Goal: Task Accomplishment & Management: Manage account settings

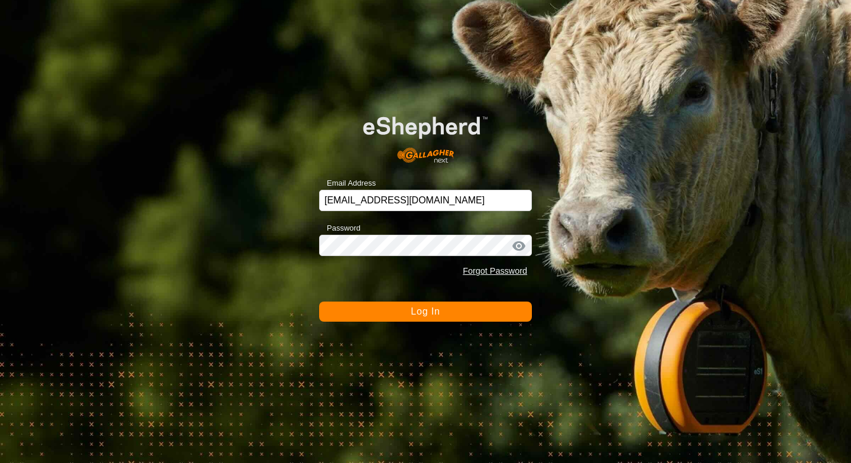
click at [377, 313] on button "Log In" at bounding box center [425, 311] width 213 height 20
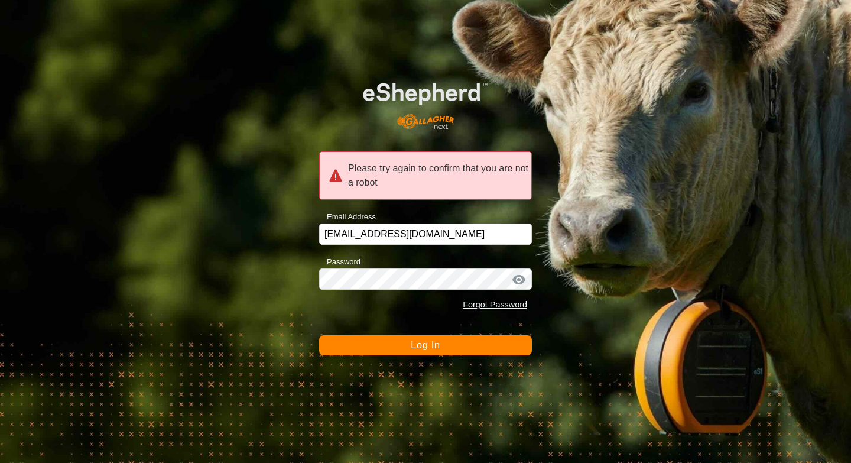
click at [383, 332] on form "Please try again to confirm that you are not a robot Email Address [EMAIL_ADDRE…" at bounding box center [425, 210] width 213 height 290
click at [388, 353] on button "Log In" at bounding box center [425, 345] width 213 height 20
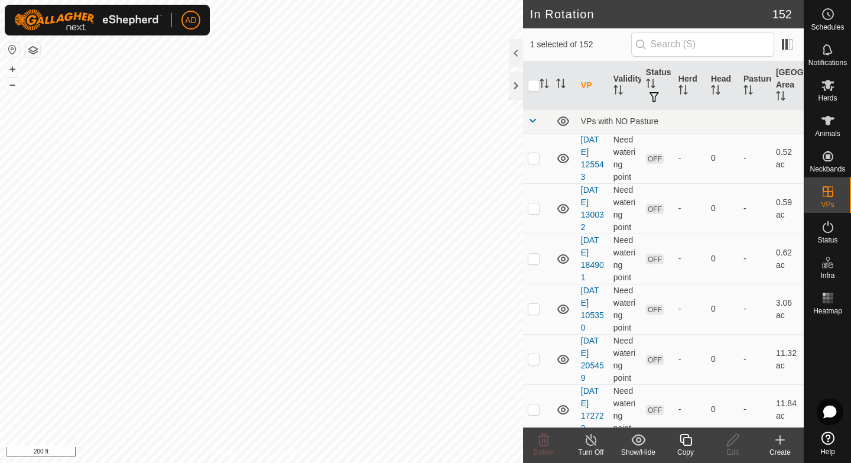
click at [685, 444] on icon at bounding box center [686, 440] width 15 height 14
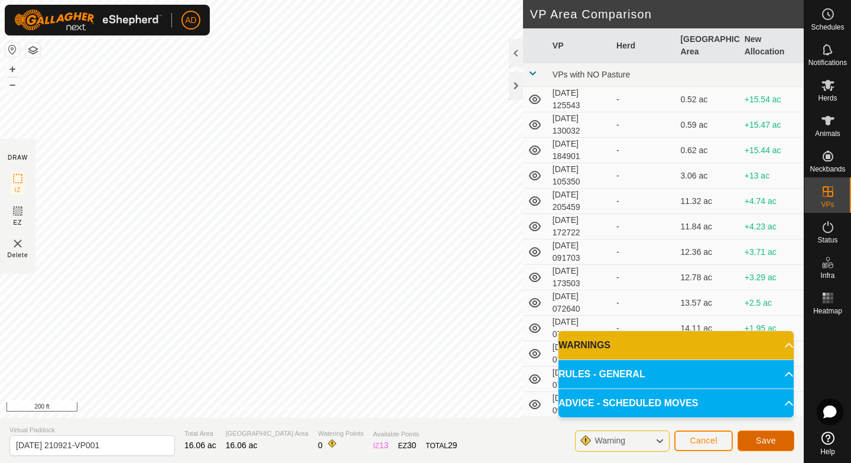
click at [761, 438] on span "Save" at bounding box center [766, 440] width 20 height 9
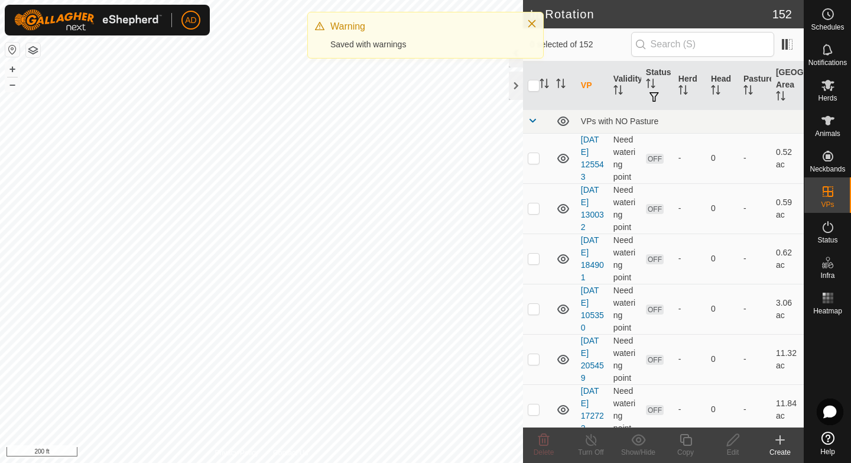
click at [816, 96] on div "Herds" at bounding box center [828, 88] width 47 height 35
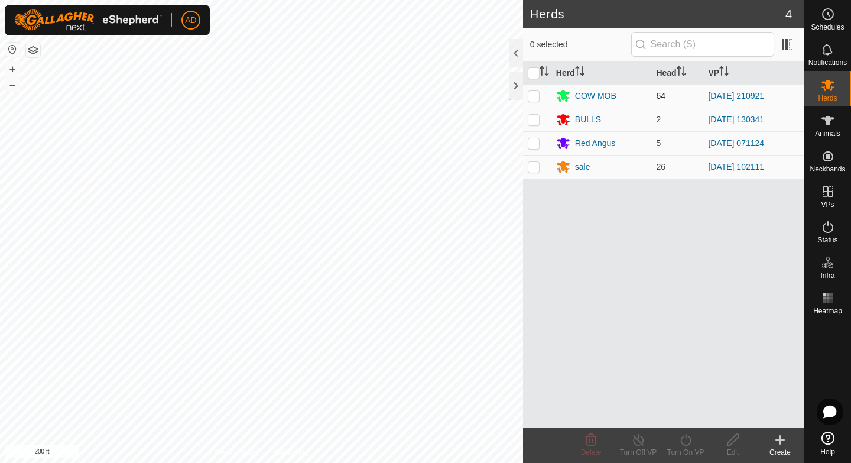
click at [540, 95] on td at bounding box center [537, 96] width 28 height 24
checkbox input "true"
click at [691, 445] on icon at bounding box center [686, 440] width 15 height 14
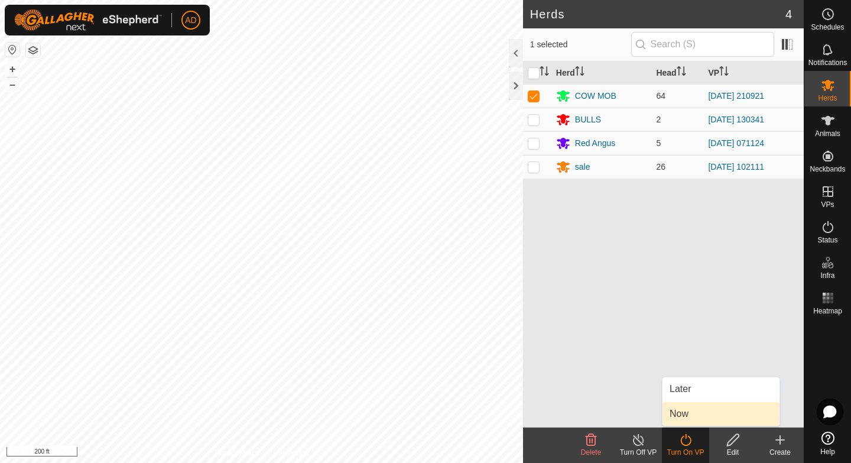
click at [694, 414] on link "Now" at bounding box center [721, 414] width 117 height 24
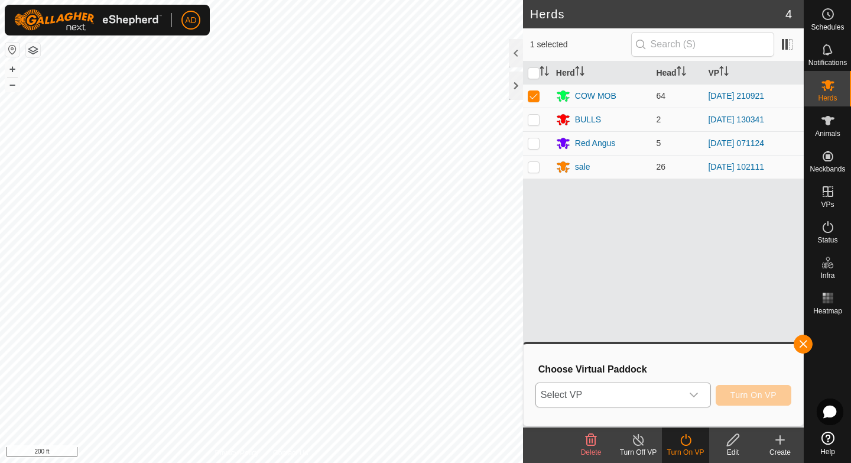
click at [663, 399] on span "Select VP" at bounding box center [609, 395] width 146 height 24
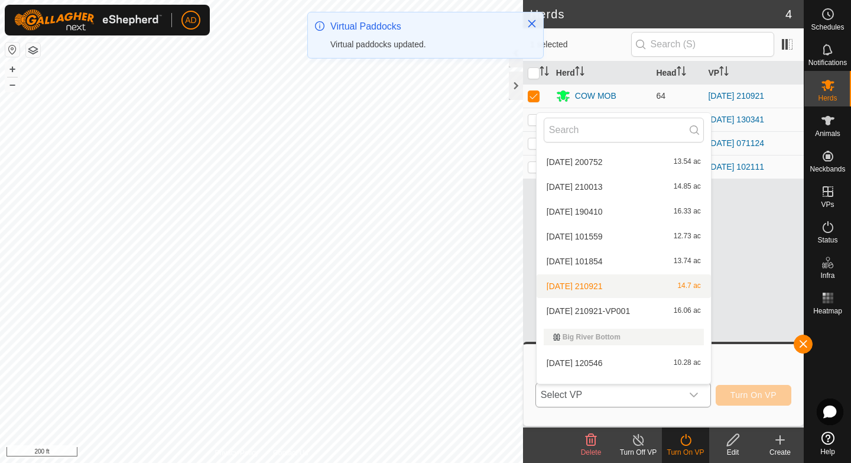
scroll to position [461, 0]
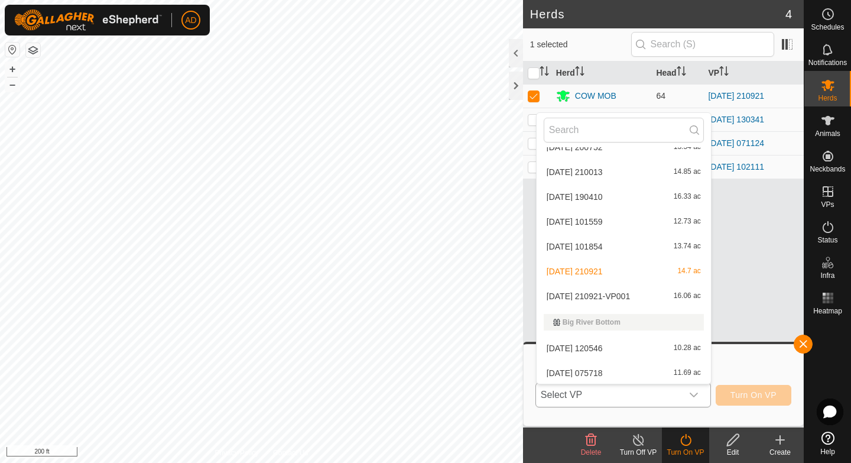
click at [595, 291] on li "[DATE] 210921-VP001 16.06 ac" at bounding box center [624, 296] width 174 height 24
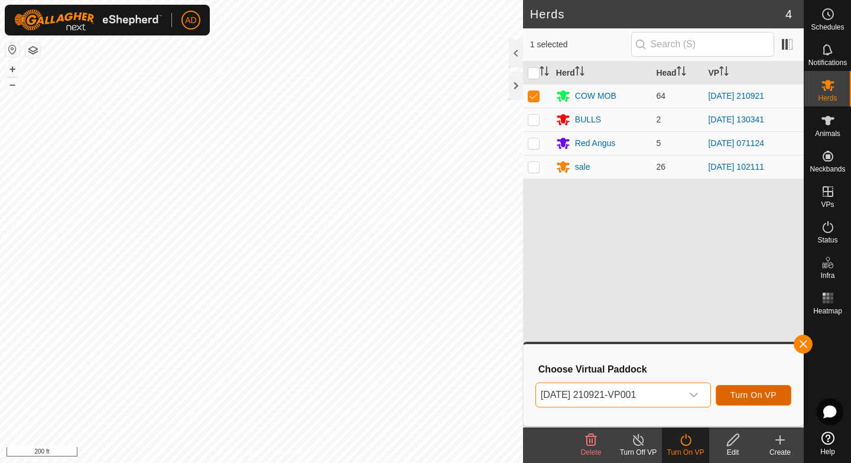
click at [736, 391] on span "Turn On VP" at bounding box center [754, 394] width 46 height 9
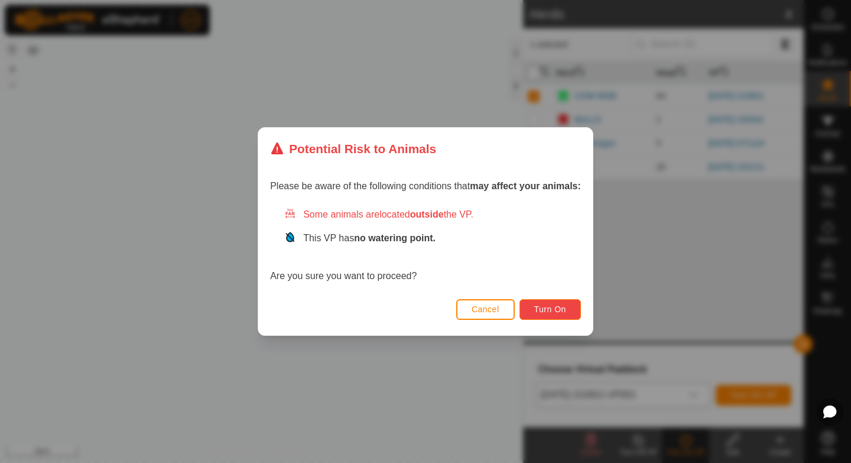
click at [569, 310] on button "Turn On" at bounding box center [550, 309] width 61 height 21
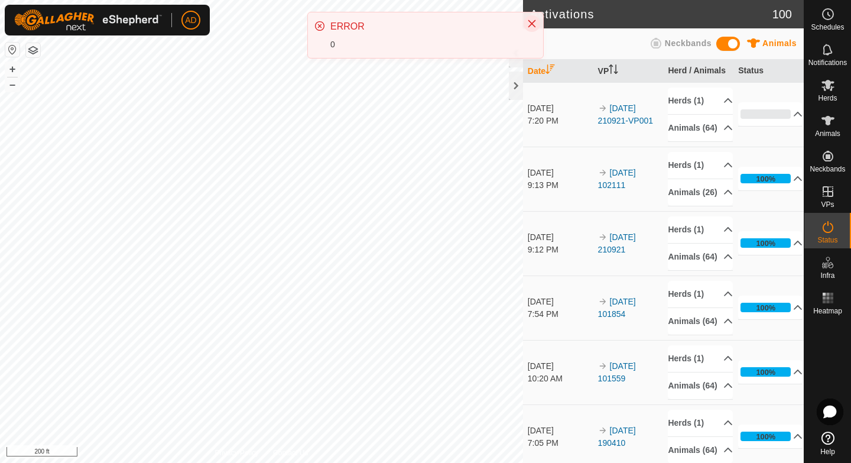
click at [534, 19] on icon "Close" at bounding box center [531, 23] width 9 height 9
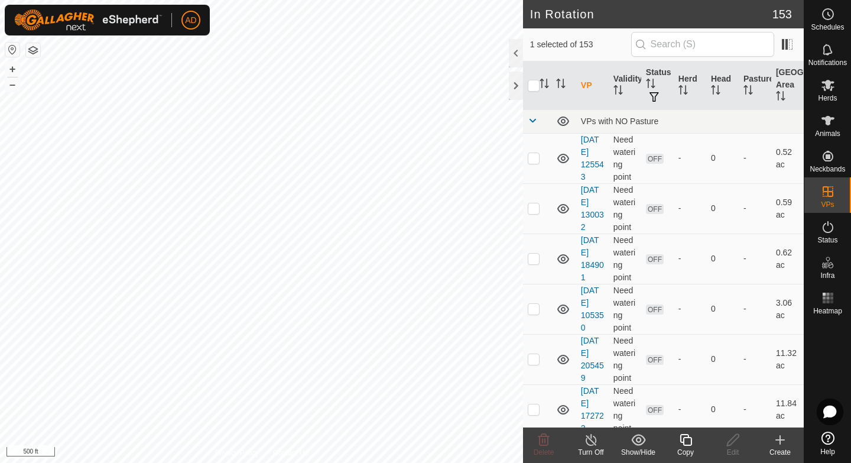
click at [685, 442] on icon at bounding box center [686, 440] width 15 height 14
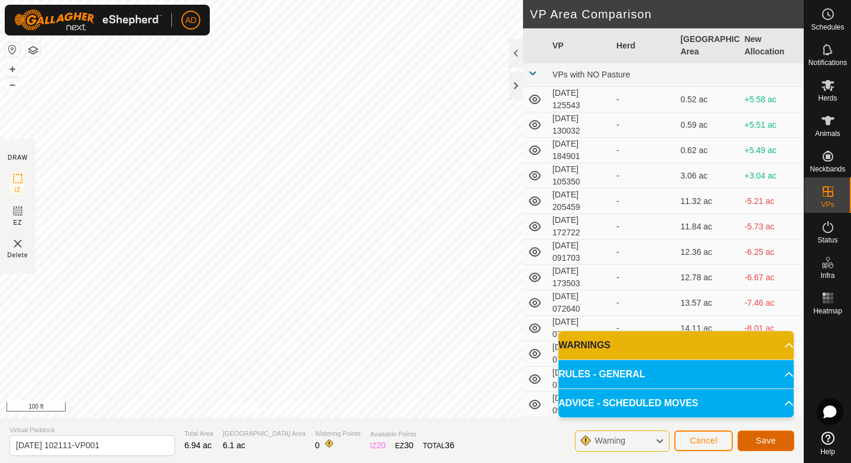
click at [760, 444] on span "Save" at bounding box center [766, 440] width 20 height 9
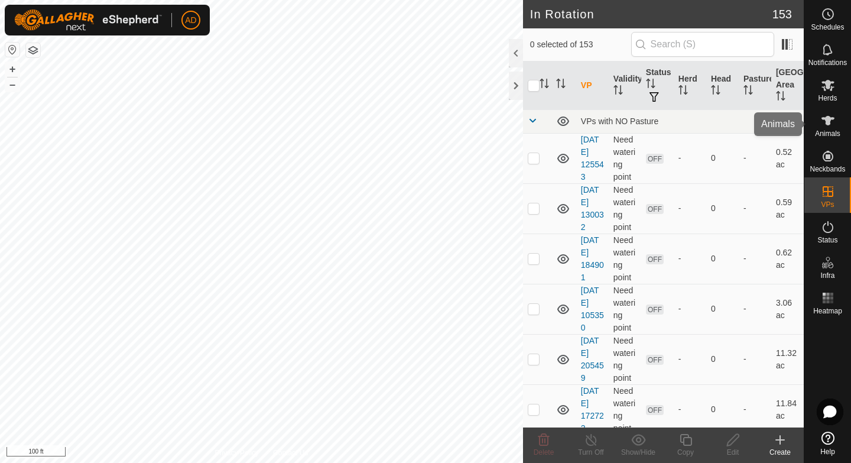
click at [839, 119] on div "Animals" at bounding box center [828, 123] width 47 height 35
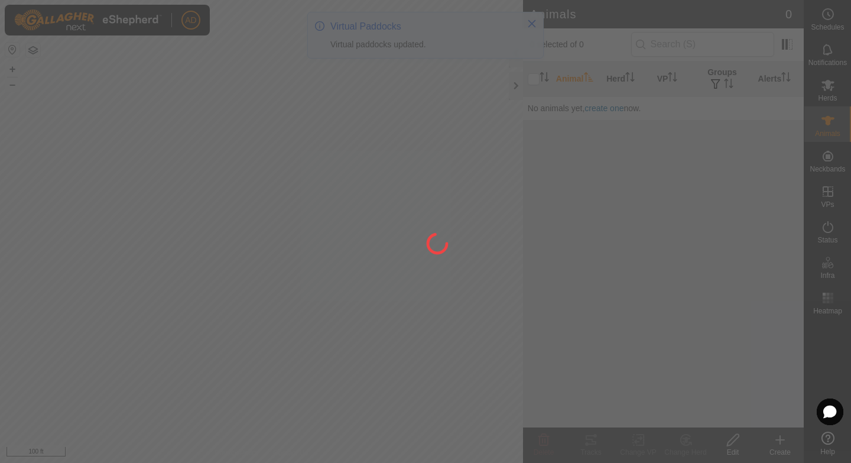
click at [835, 92] on div at bounding box center [425, 231] width 851 height 463
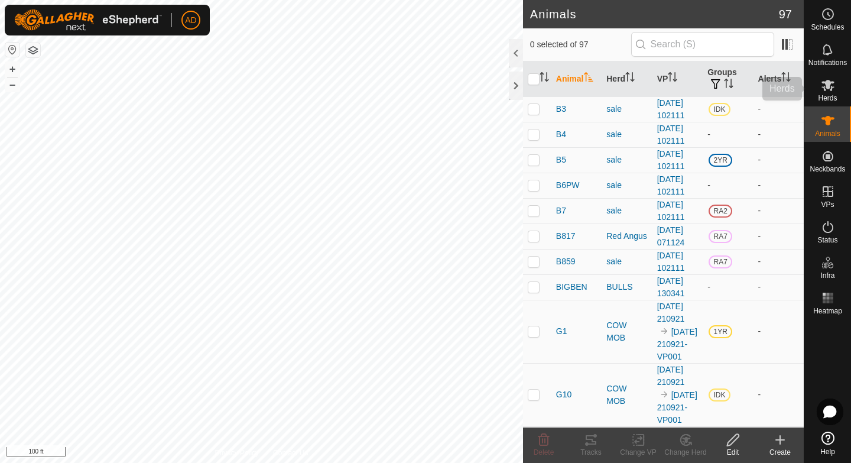
click at [828, 89] on icon at bounding box center [828, 85] width 14 height 14
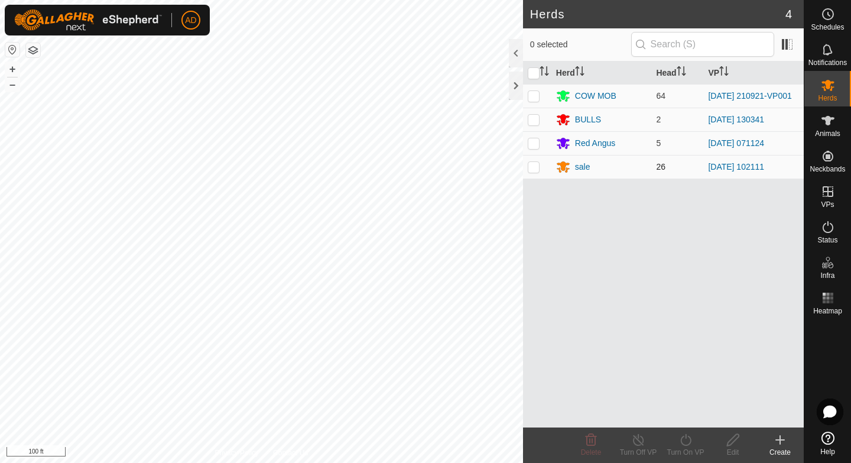
click at [535, 170] on p-checkbox at bounding box center [534, 166] width 12 height 9
checkbox input "true"
click at [690, 452] on div "Turn On VP" at bounding box center [685, 452] width 47 height 11
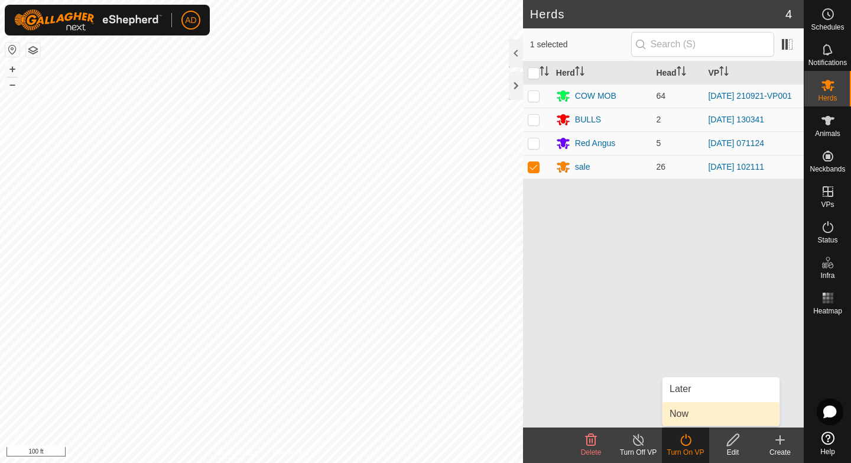
click at [703, 416] on link "Now" at bounding box center [721, 414] width 117 height 24
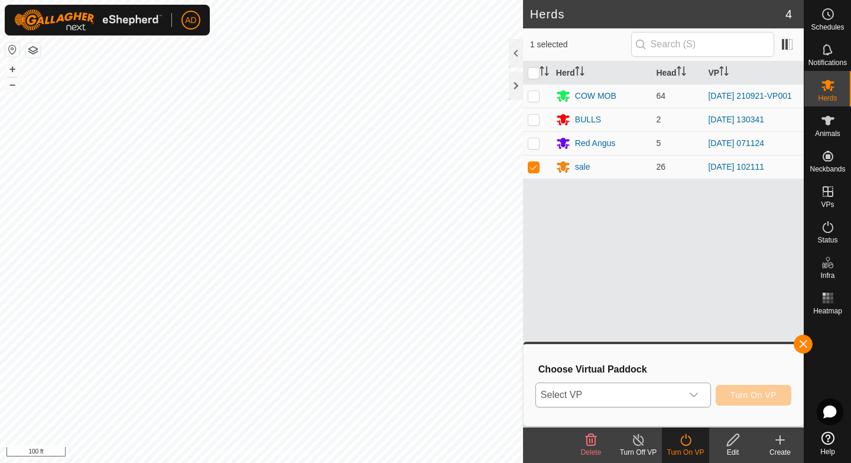
click at [691, 395] on icon "dropdown trigger" at bounding box center [693, 394] width 9 height 9
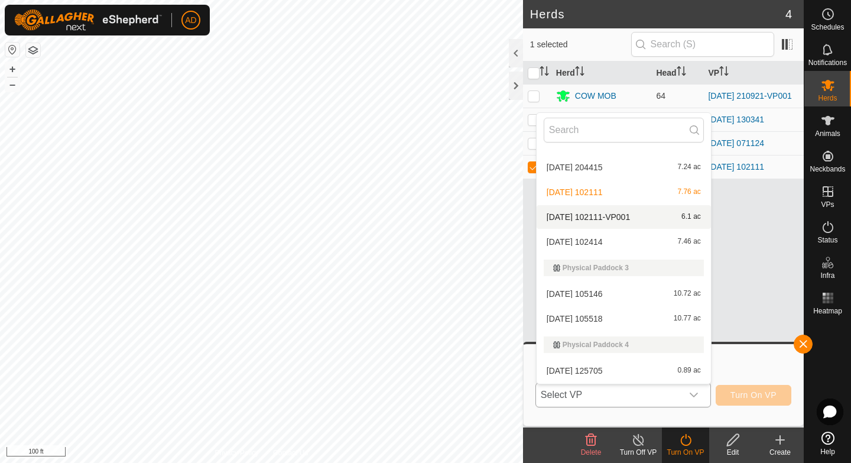
scroll to position [2189, 0]
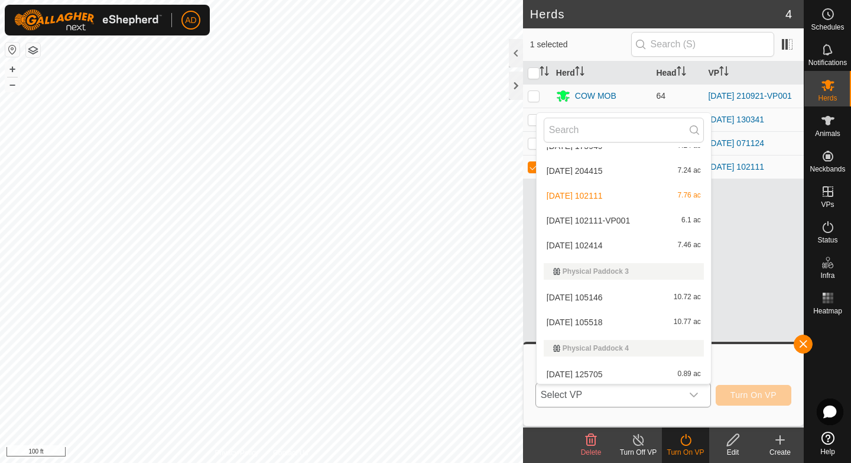
click at [599, 215] on li "[DATE] 102111-VP001 6.1 ac" at bounding box center [624, 221] width 174 height 24
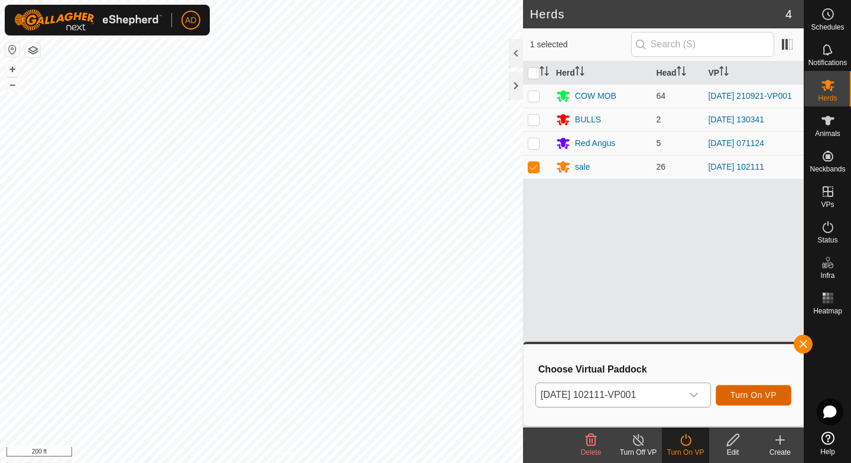
click at [758, 401] on button "Turn On VP" at bounding box center [754, 395] width 76 height 21
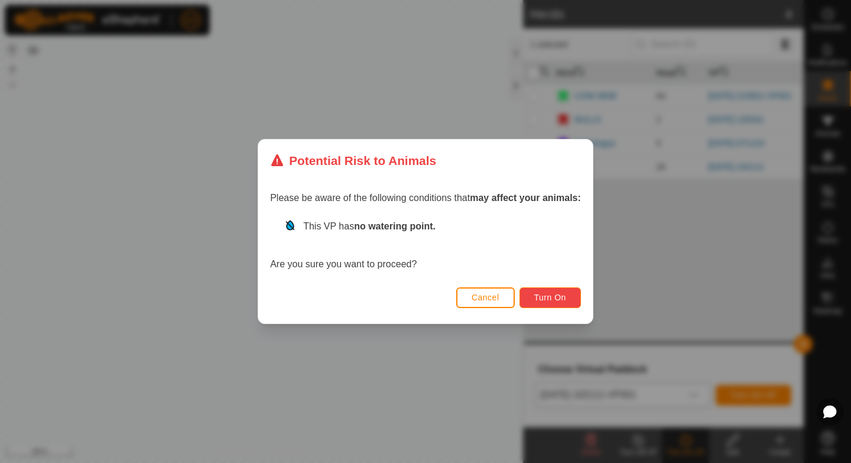
click at [557, 298] on span "Turn On" at bounding box center [550, 297] width 32 height 9
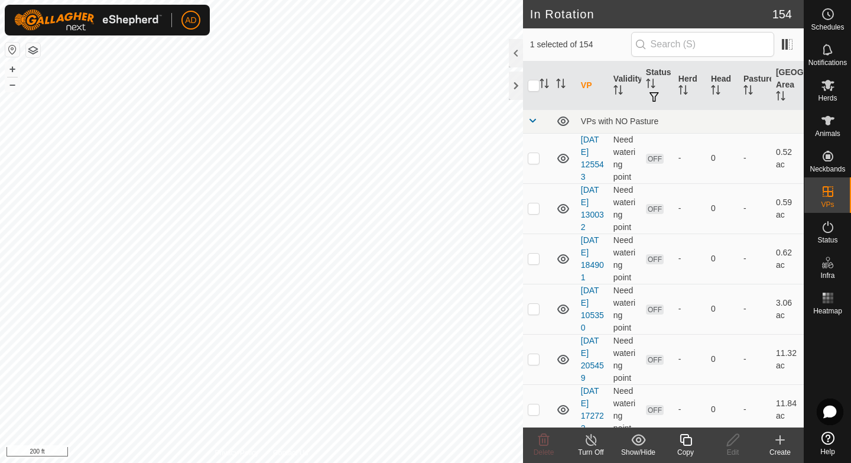
click at [785, 443] on icon at bounding box center [780, 440] width 14 height 14
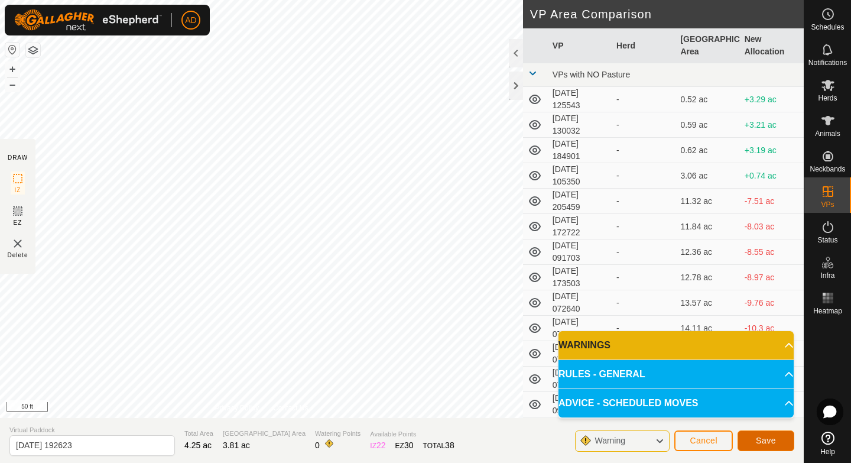
click at [762, 442] on span "Save" at bounding box center [766, 440] width 20 height 9
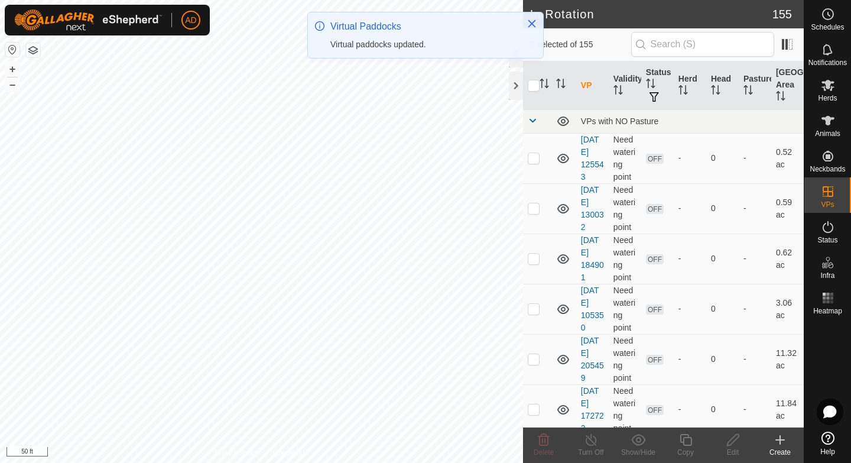
checkbox input "true"
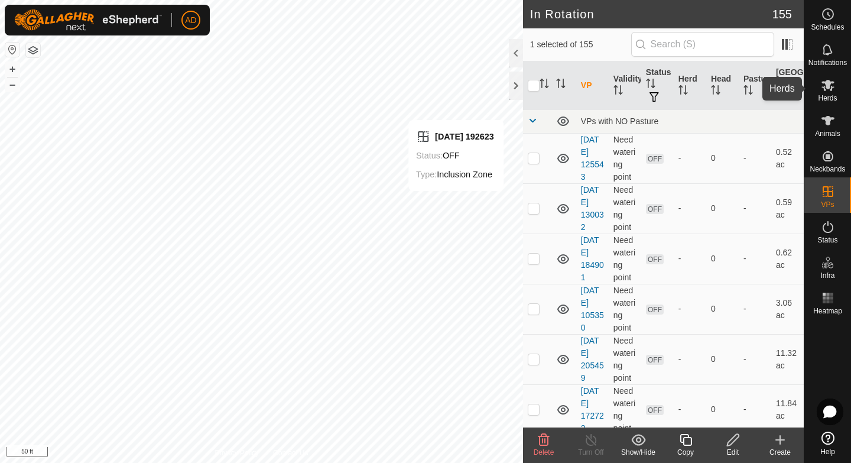
click at [834, 92] on icon at bounding box center [828, 85] width 14 height 14
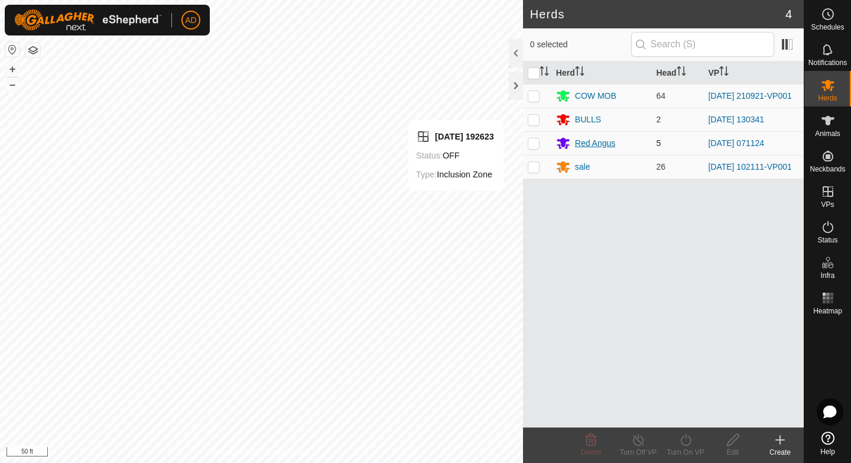
click at [572, 140] on div "Red Angus" at bounding box center [601, 143] width 91 height 14
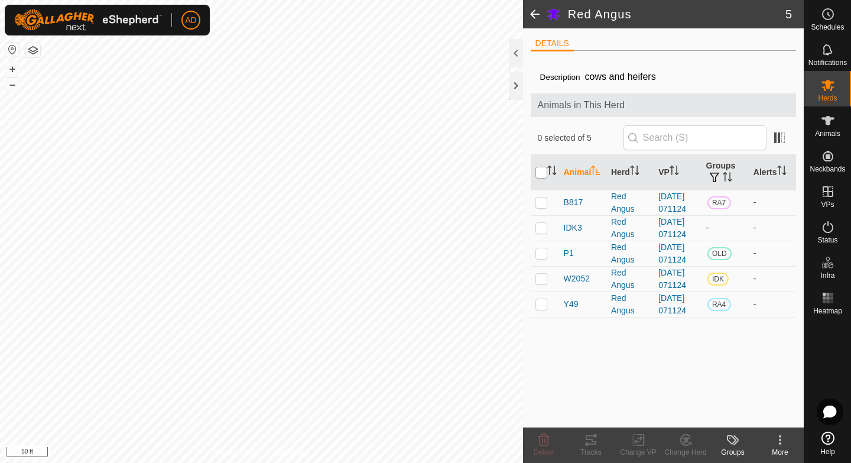
click at [539, 173] on input "checkbox" at bounding box center [542, 173] width 12 height 12
checkbox input "true"
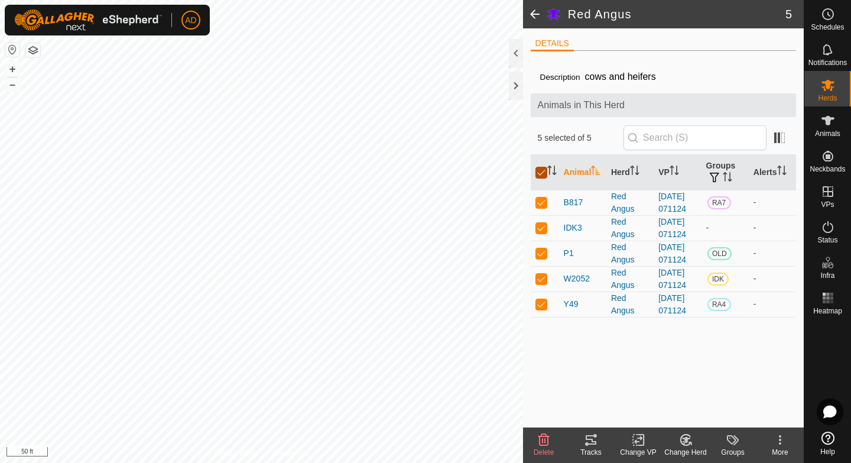
checkbox input "true"
click at [690, 440] on icon at bounding box center [686, 440] width 15 height 14
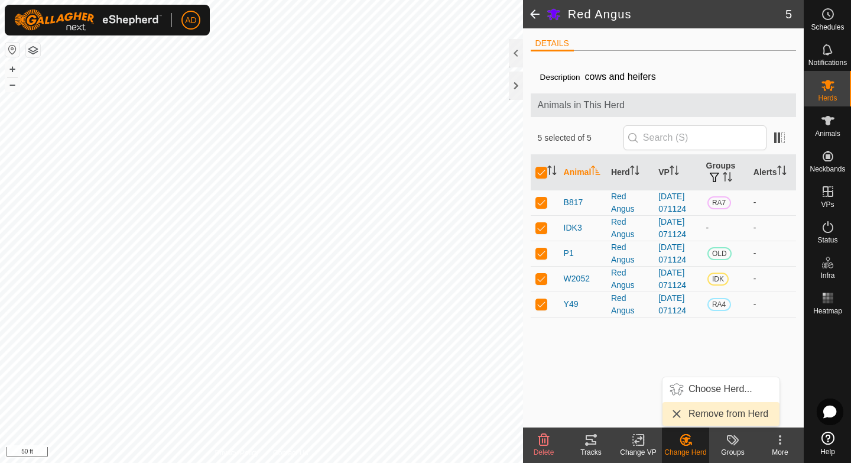
click at [702, 410] on span "Remove from Herd" at bounding box center [729, 414] width 80 height 14
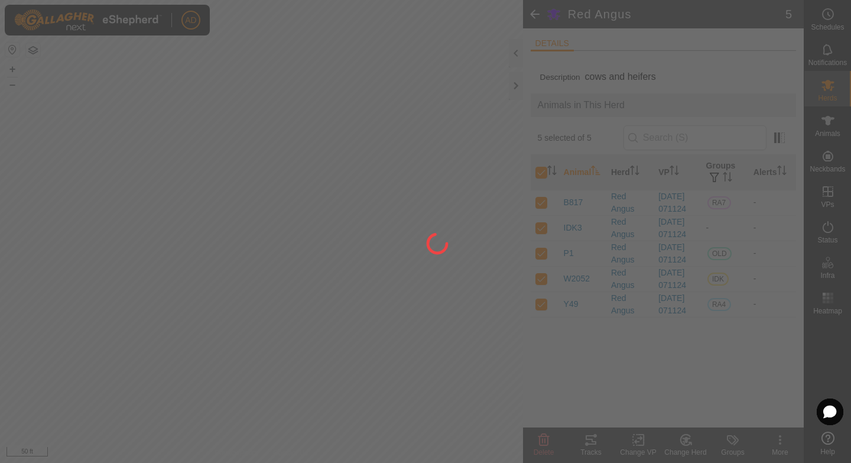
checkbox input "false"
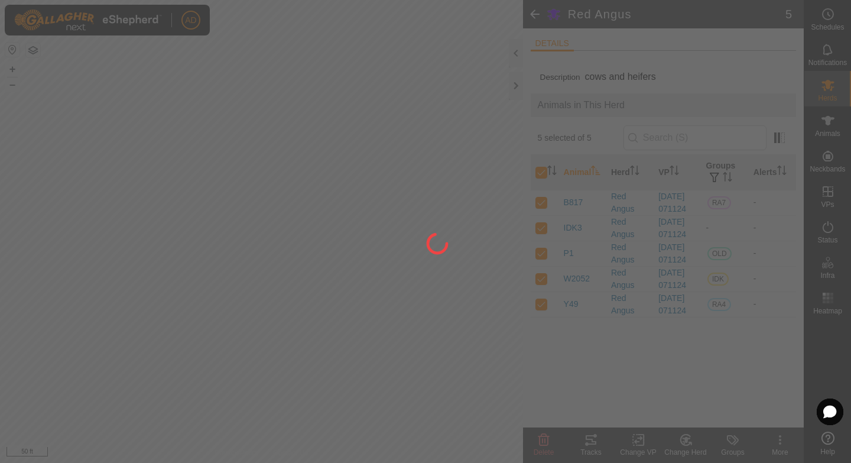
checkbox input "false"
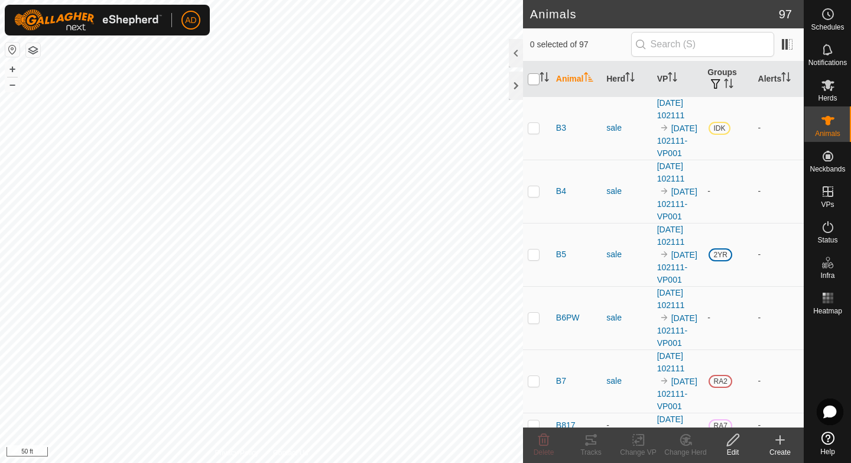
click at [531, 80] on input "checkbox" at bounding box center [534, 79] width 12 height 12
checkbox input "true"
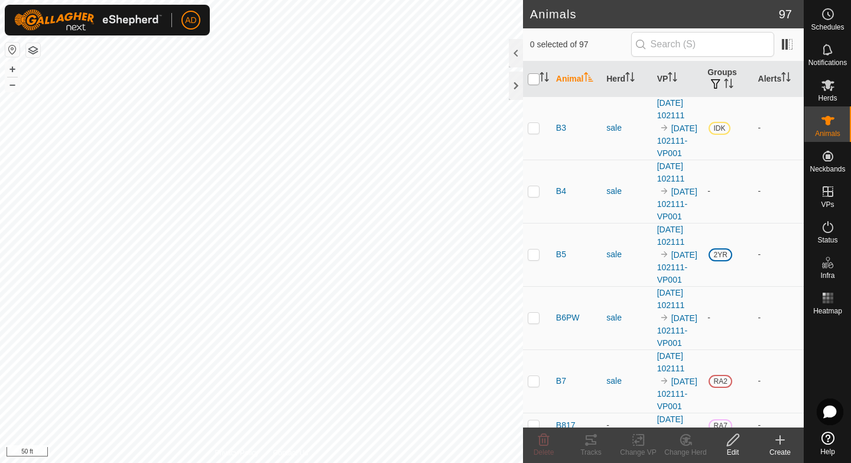
checkbox input "true"
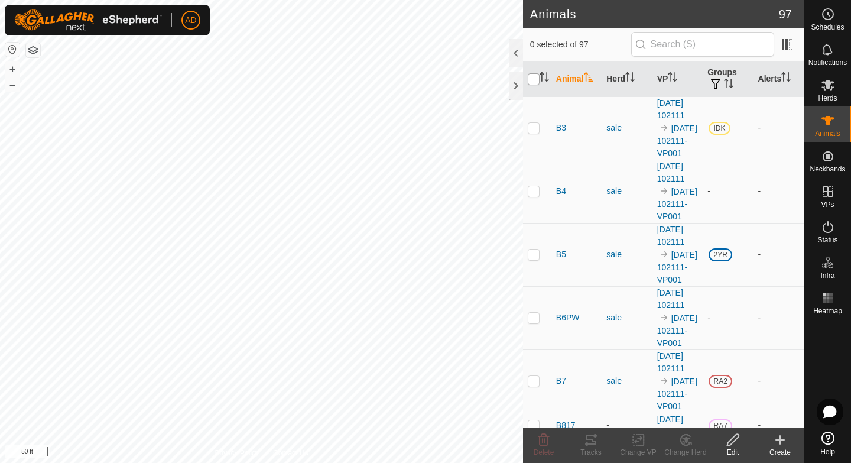
checkbox input "true"
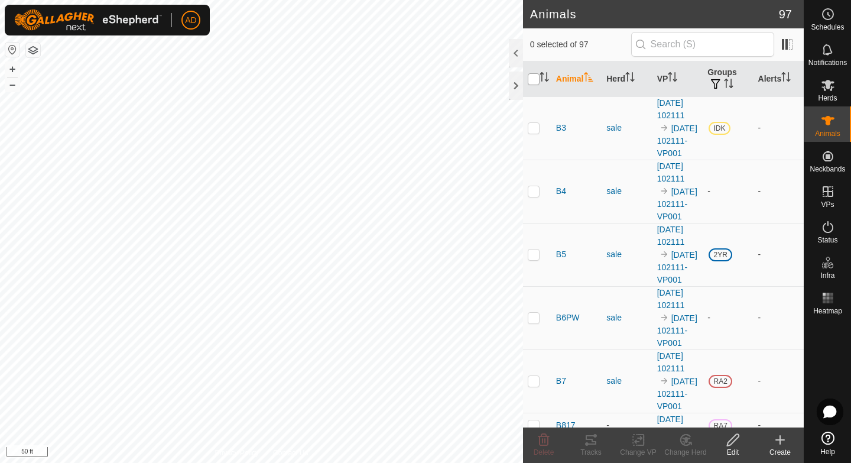
checkbox input "true"
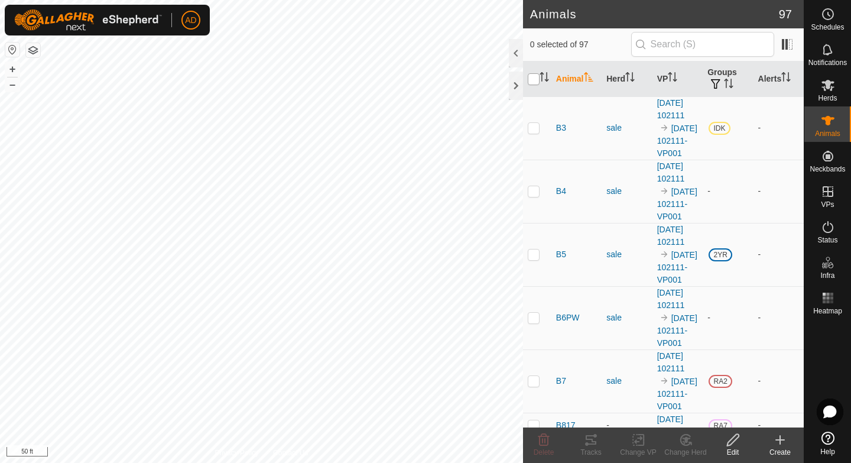
checkbox input "true"
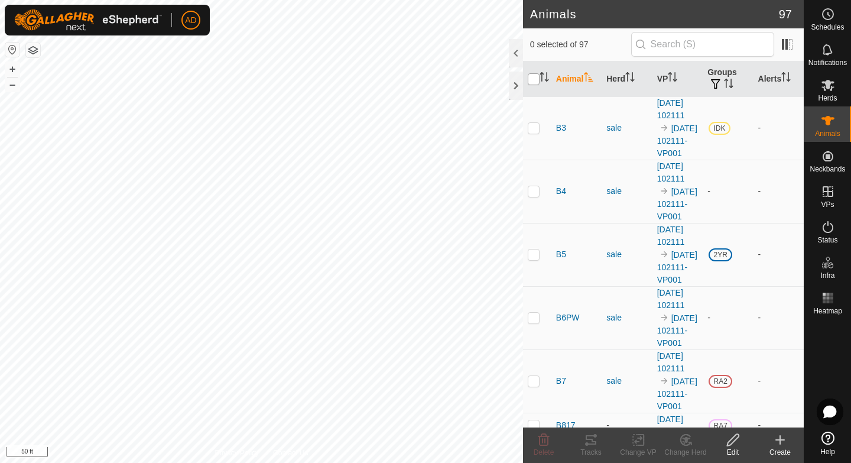
checkbox input "true"
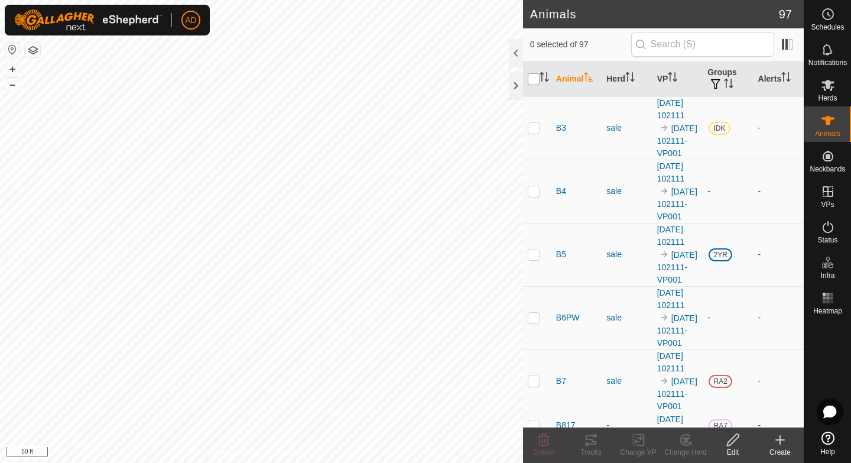
checkbox input "true"
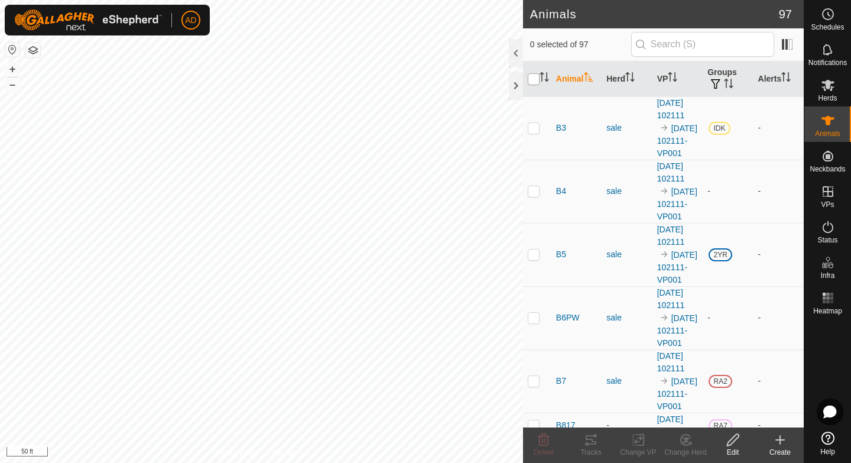
checkbox input "true"
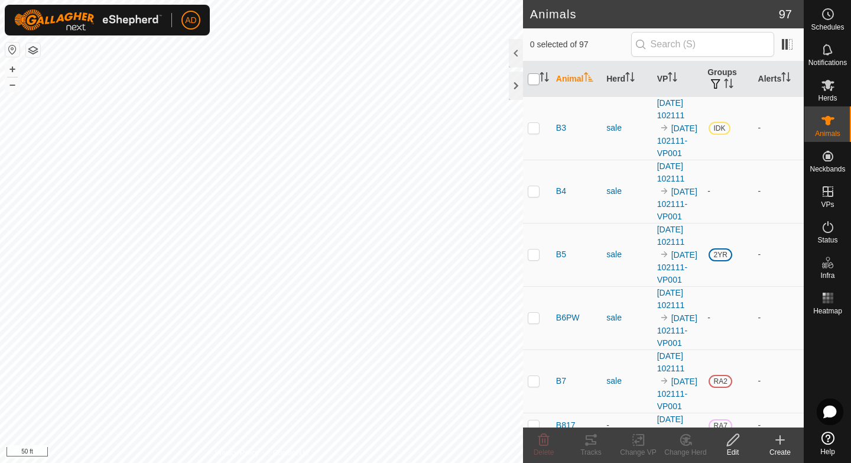
checkbox input "true"
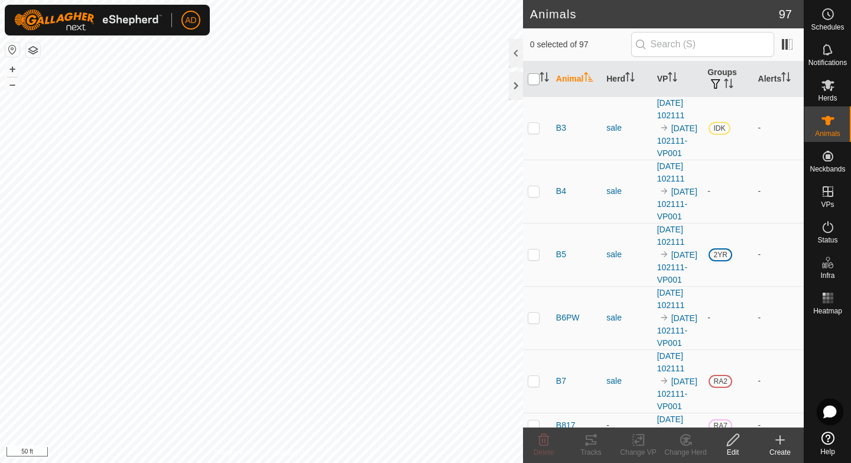
checkbox input "true"
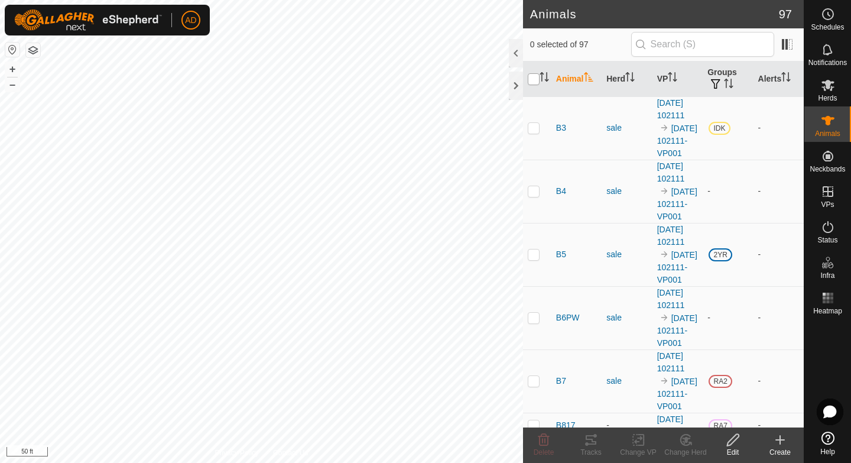
checkbox input "true"
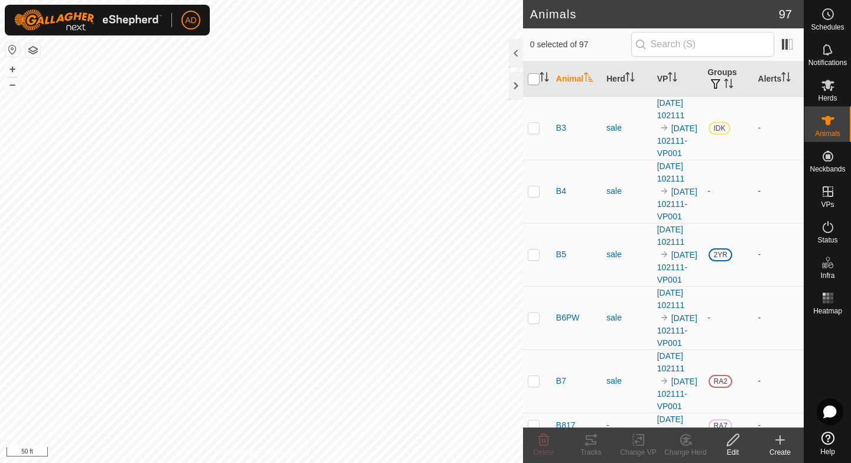
checkbox input "true"
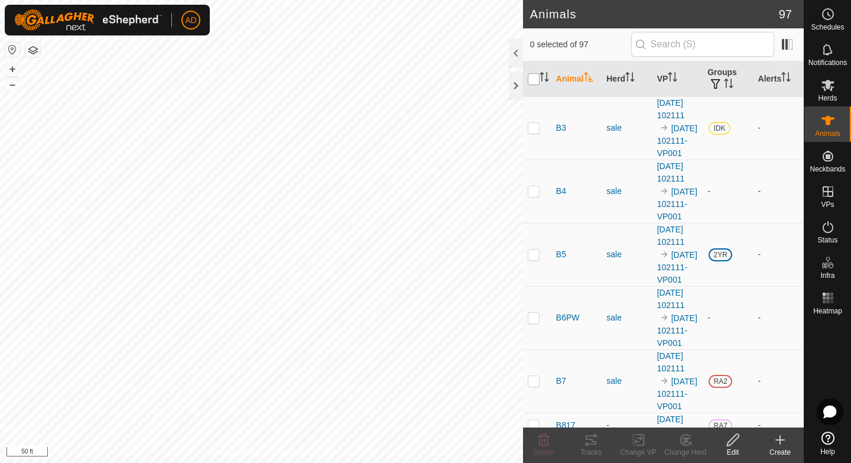
checkbox input "true"
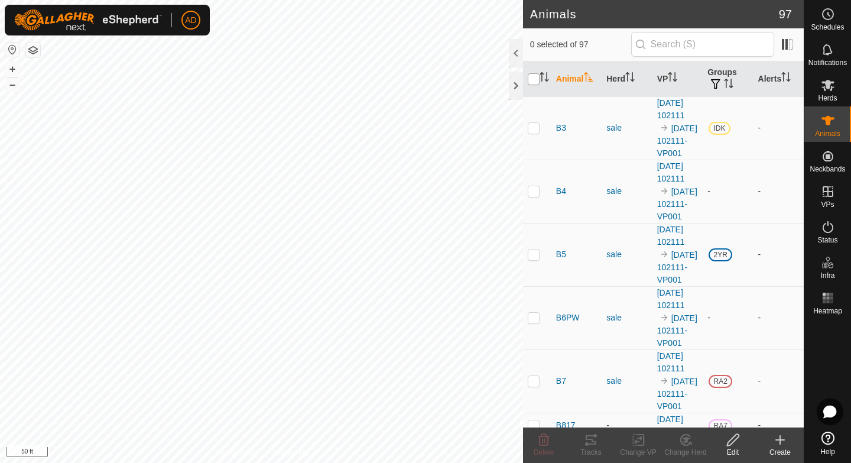
checkbox input "true"
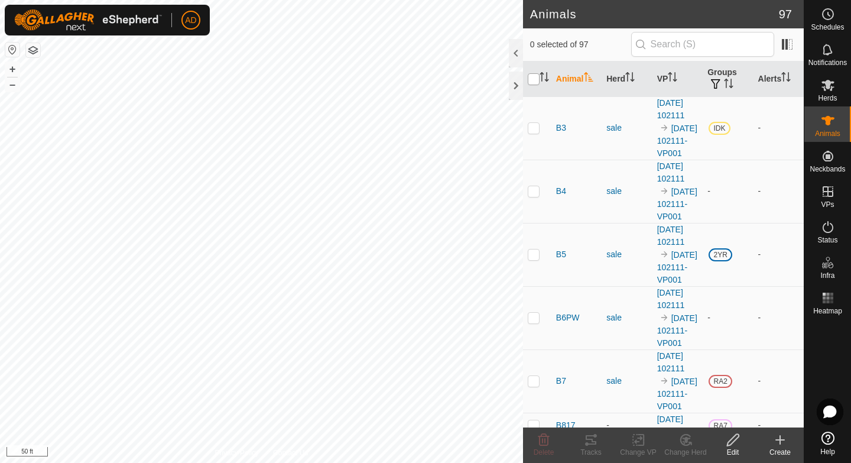
checkbox input "true"
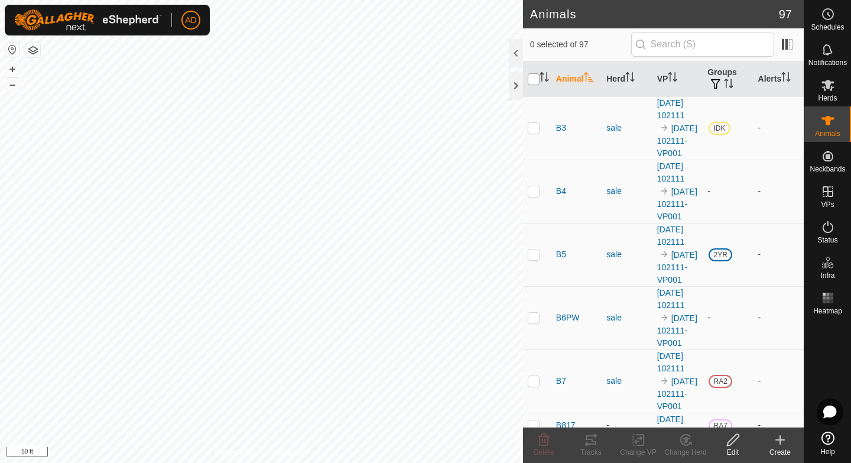
checkbox input "true"
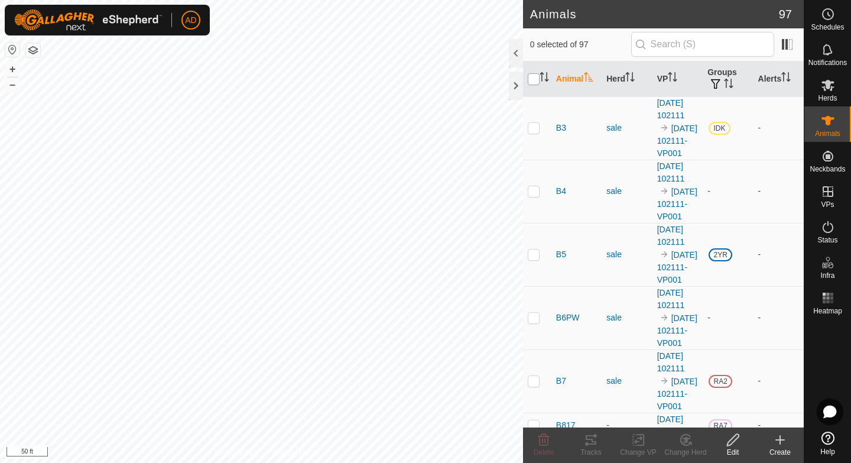
checkbox input "true"
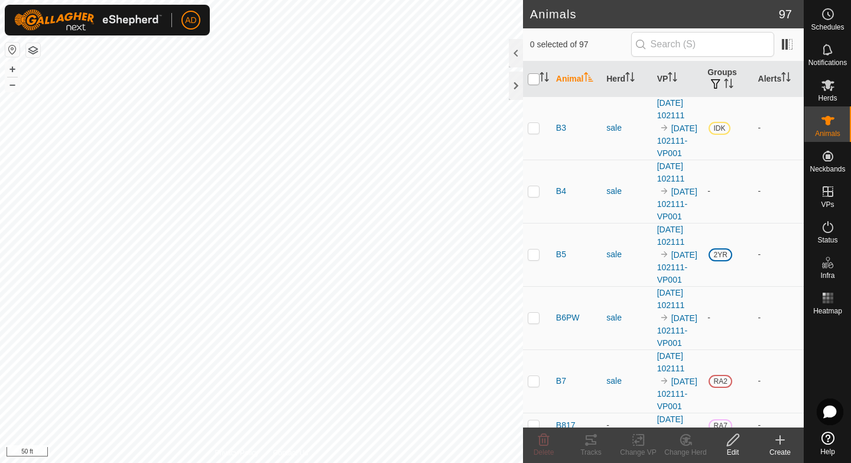
checkbox input "true"
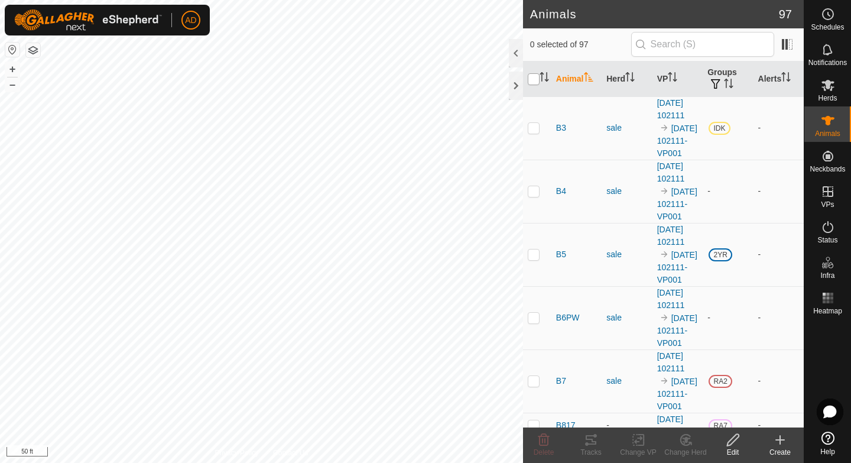
checkbox input "true"
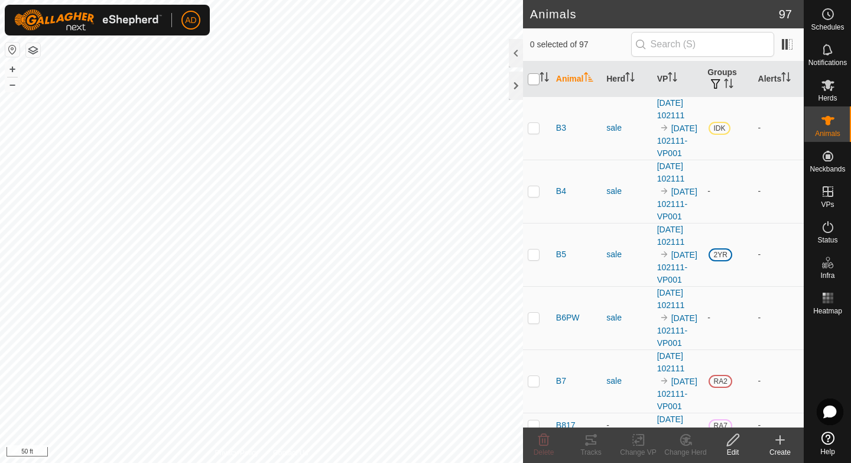
checkbox input "true"
click at [531, 80] on input "checkbox" at bounding box center [534, 79] width 12 height 12
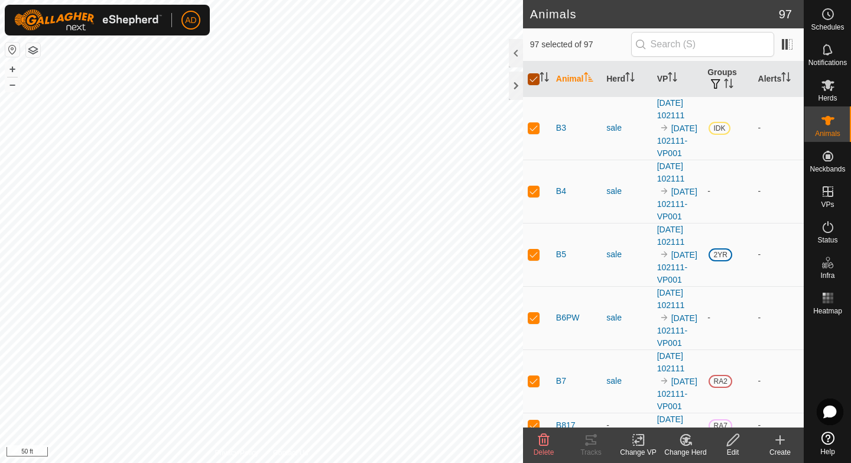
checkbox input "false"
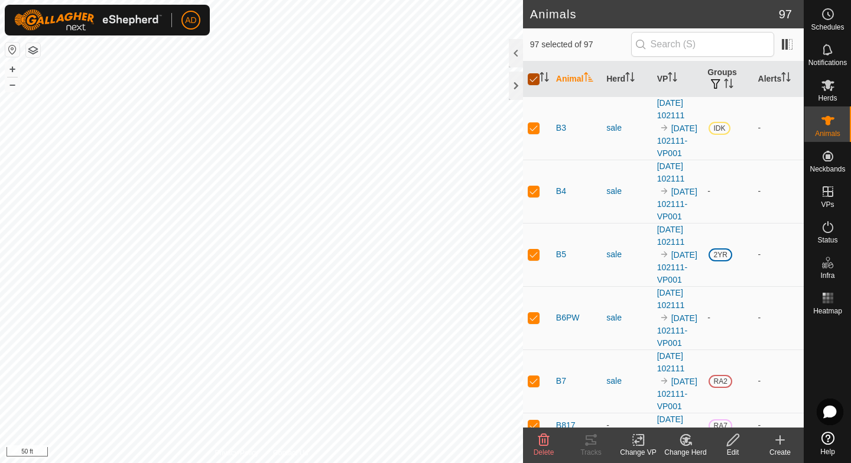
checkbox input "false"
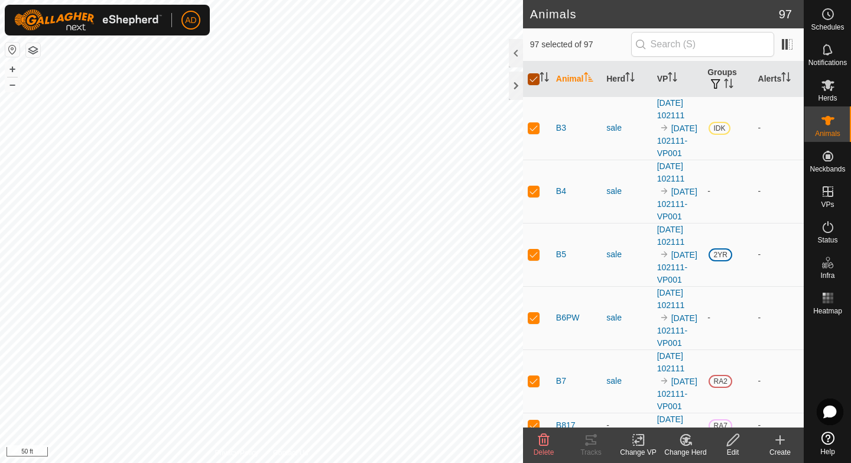
checkbox input "false"
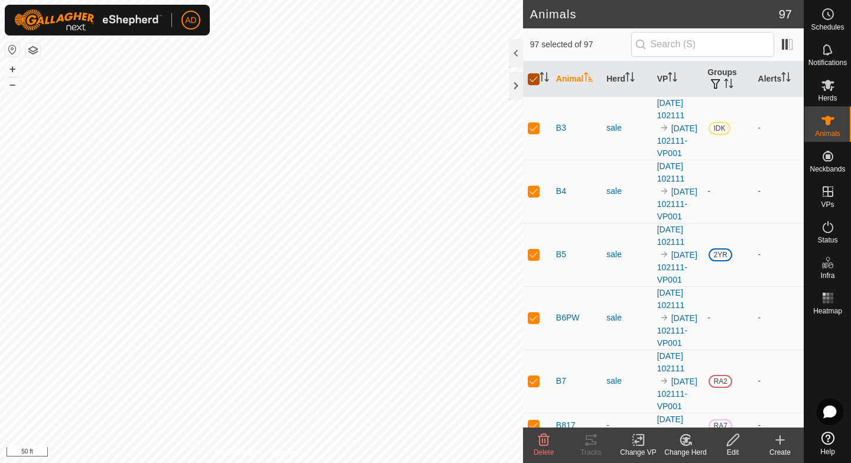
checkbox input "false"
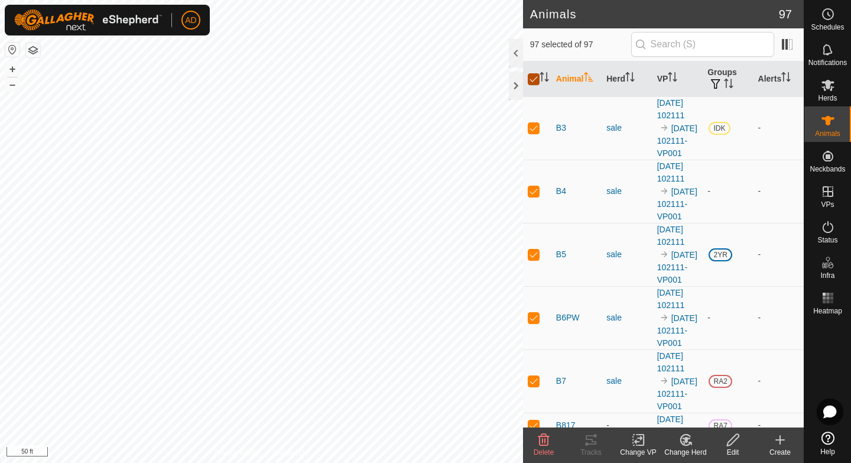
checkbox input "false"
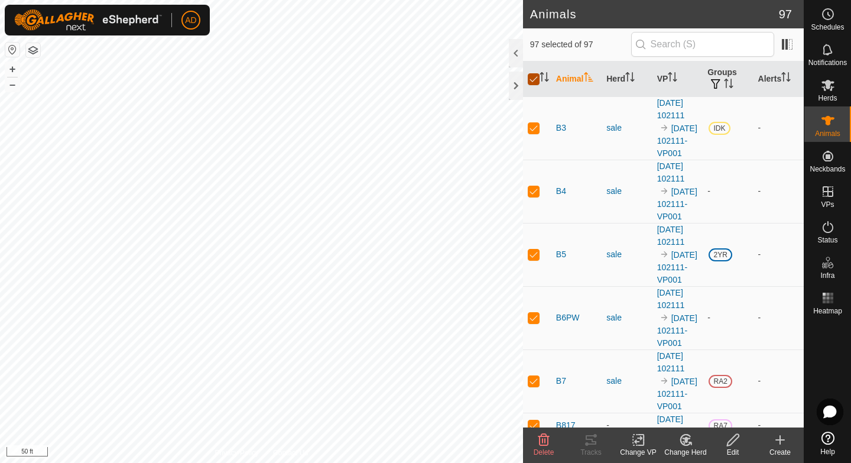
checkbox input "false"
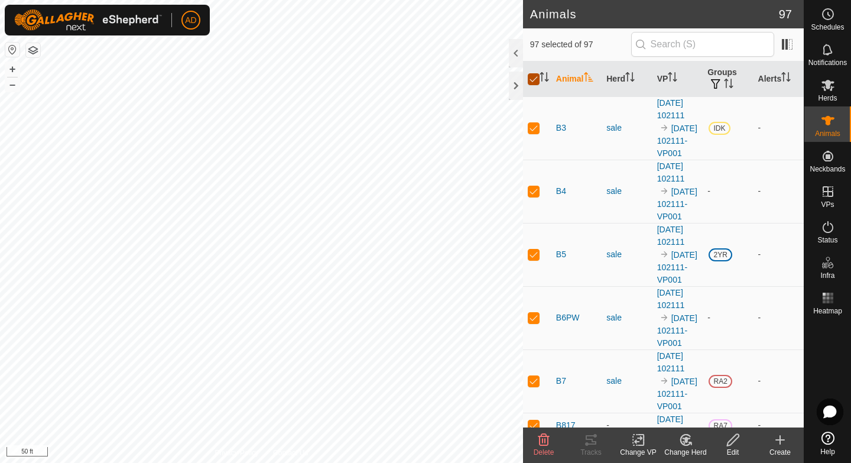
checkbox input "false"
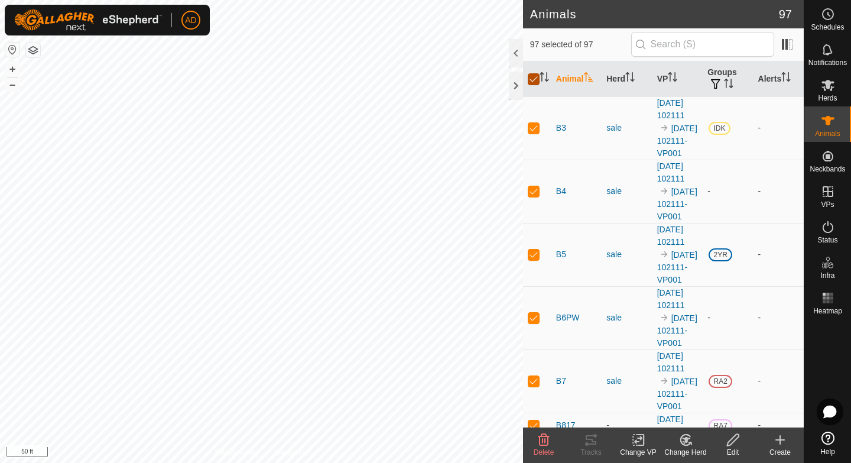
checkbox input "false"
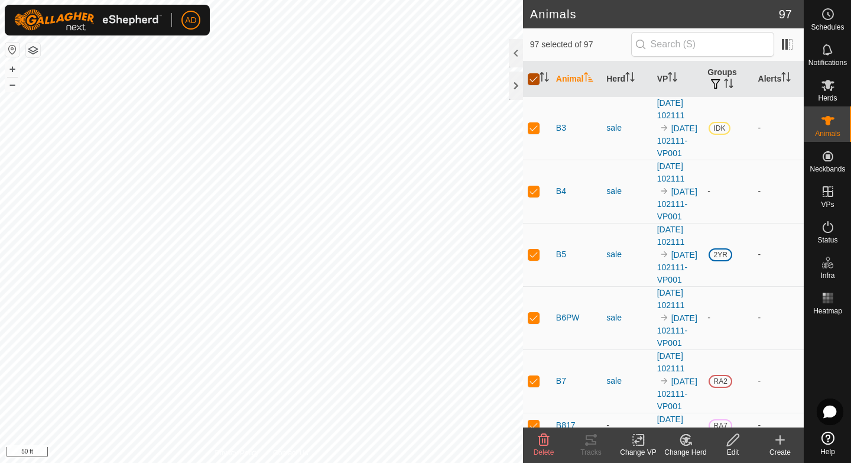
checkbox input "false"
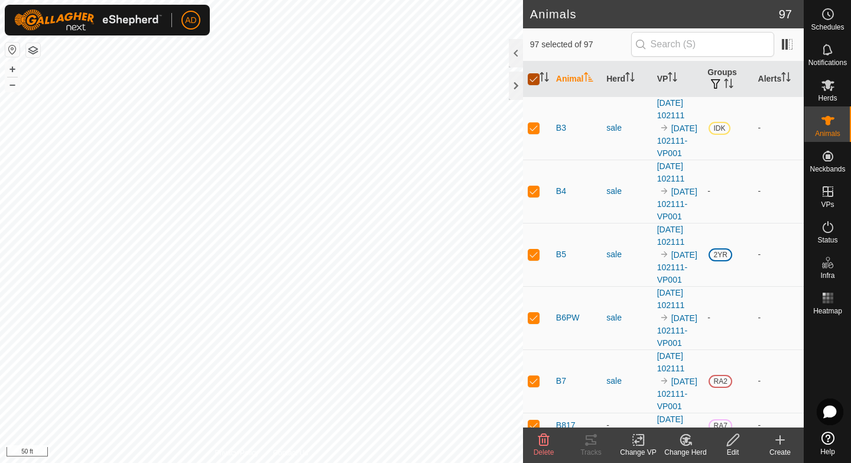
checkbox input "false"
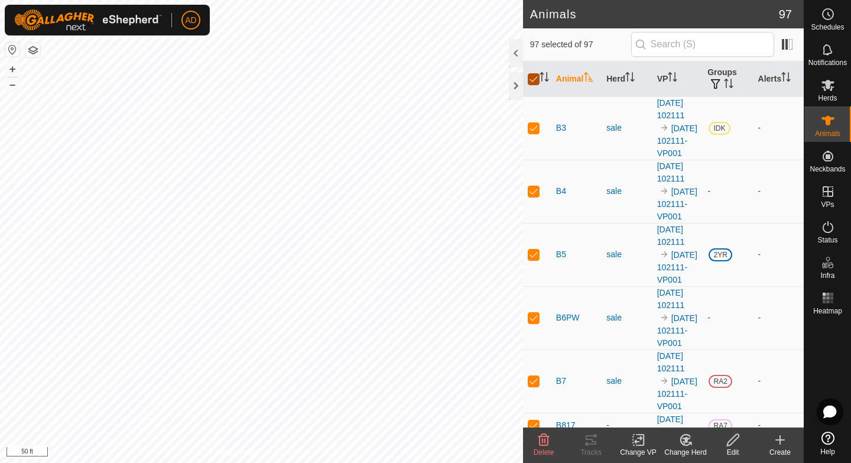
checkbox input "false"
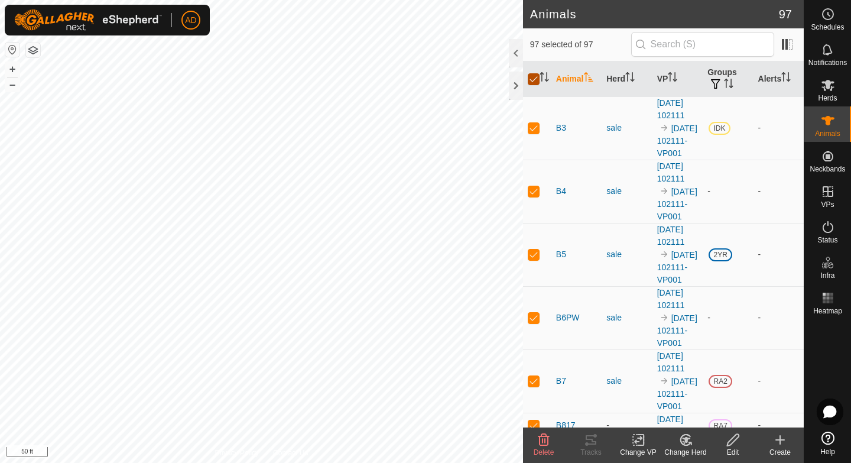
checkbox input "false"
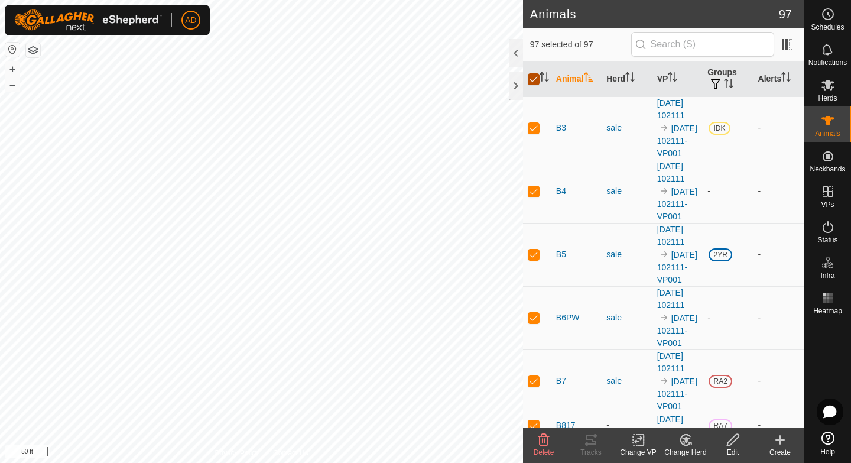
checkbox input "false"
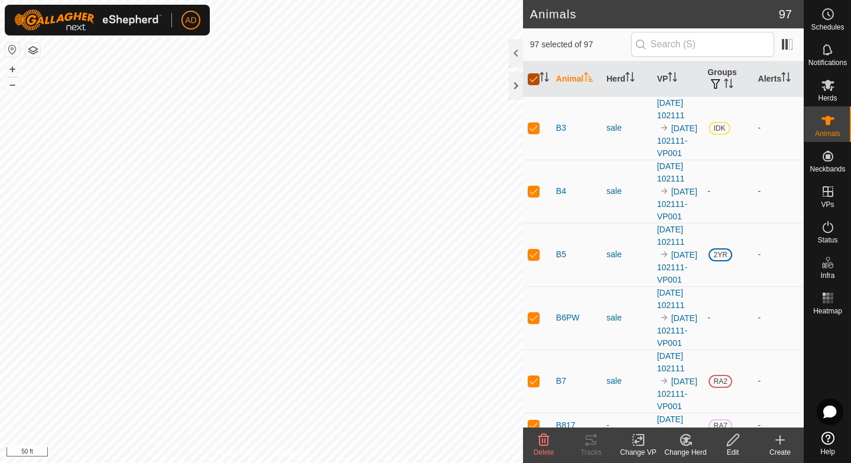
checkbox input "false"
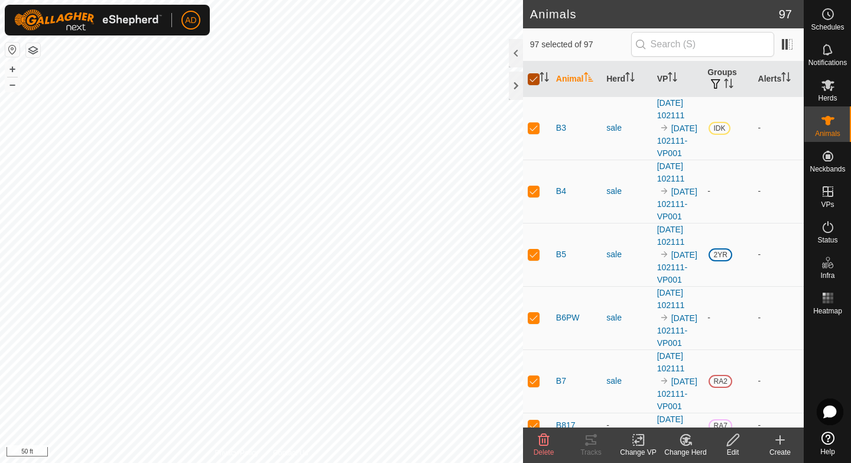
checkbox input "false"
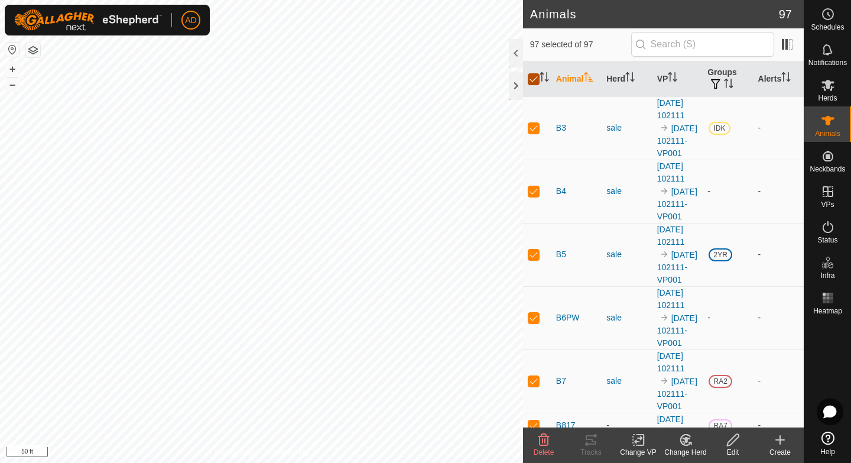
checkbox input "false"
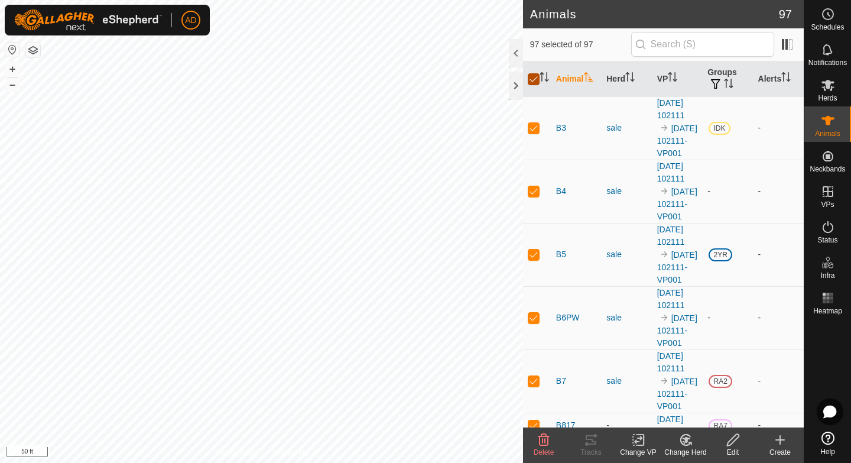
checkbox input "false"
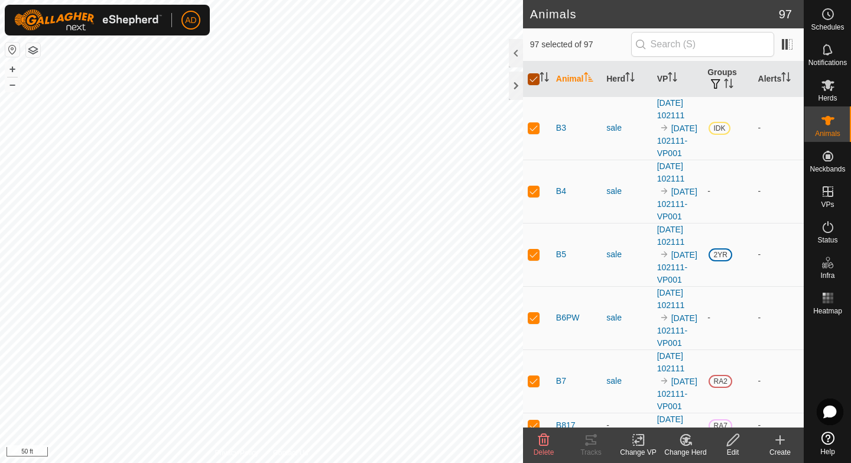
checkbox input "false"
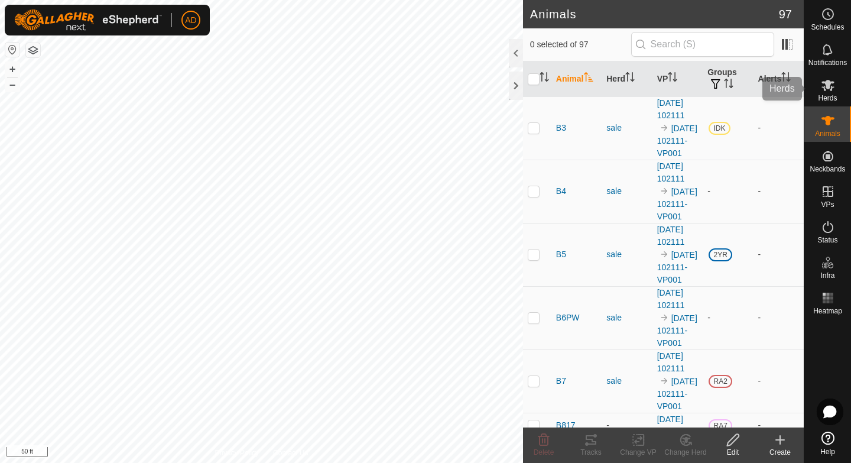
click at [818, 84] on es-mob-svg-icon at bounding box center [828, 85] width 21 height 19
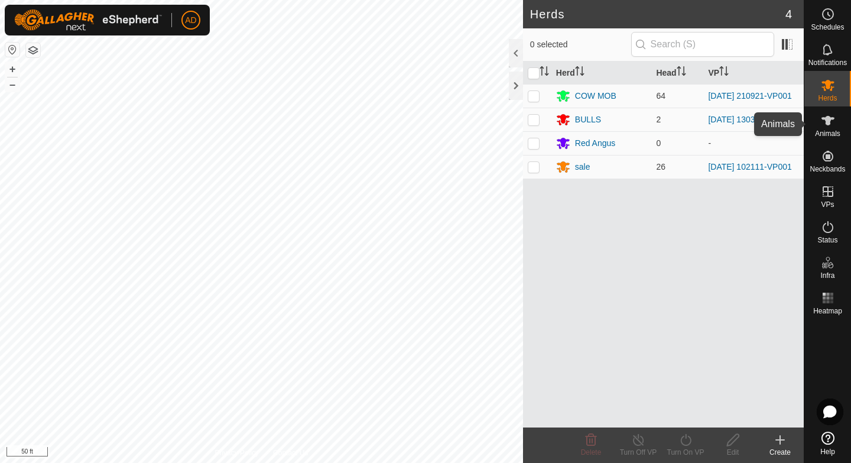
click at [836, 130] on span "Animals" at bounding box center [827, 133] width 25 height 7
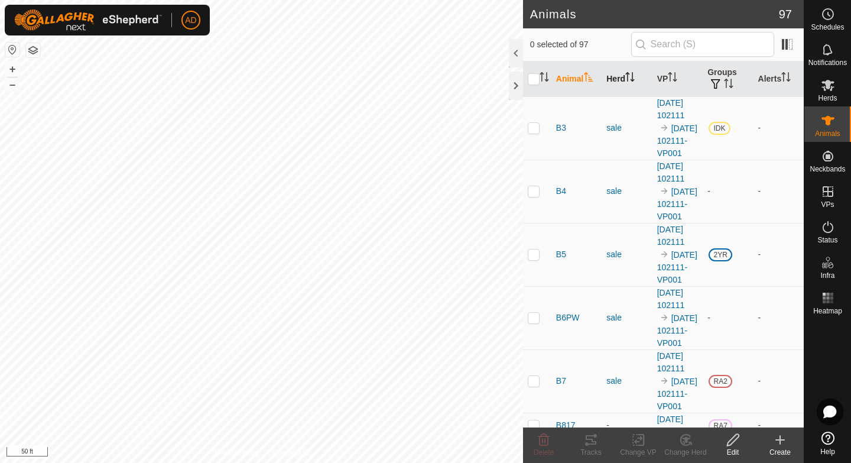
click at [624, 78] on th "Herd" at bounding box center [627, 78] width 50 height 35
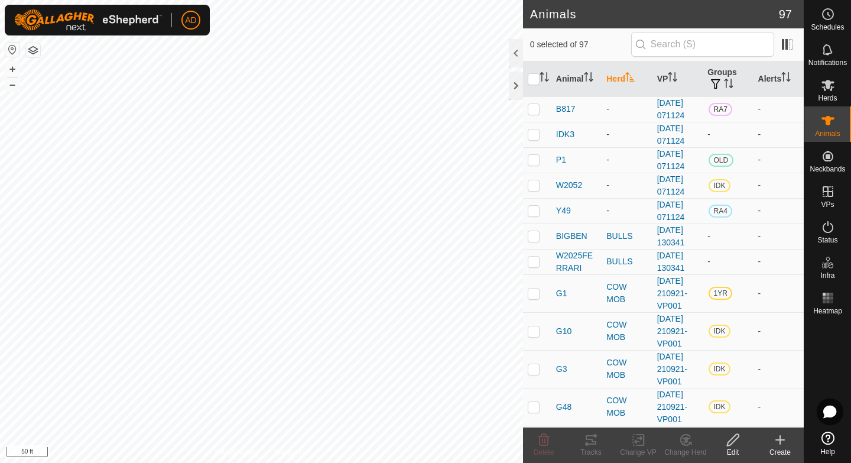
click at [536, 106] on p-checkbox at bounding box center [534, 108] width 12 height 9
click at [533, 133] on p-checkbox at bounding box center [534, 133] width 12 height 9
click at [532, 163] on p-checkbox at bounding box center [534, 159] width 12 height 9
click at [532, 185] on p-checkbox at bounding box center [534, 184] width 12 height 9
click at [531, 215] on p-checkbox at bounding box center [534, 210] width 12 height 9
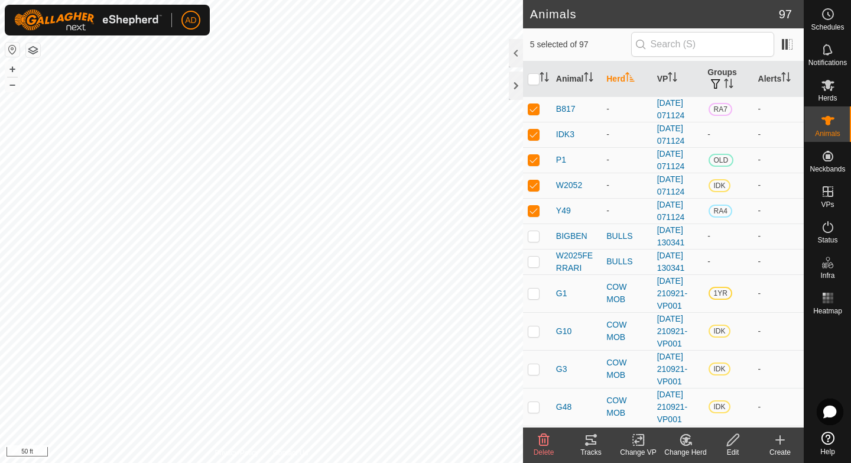
click at [680, 445] on icon at bounding box center [686, 440] width 15 height 14
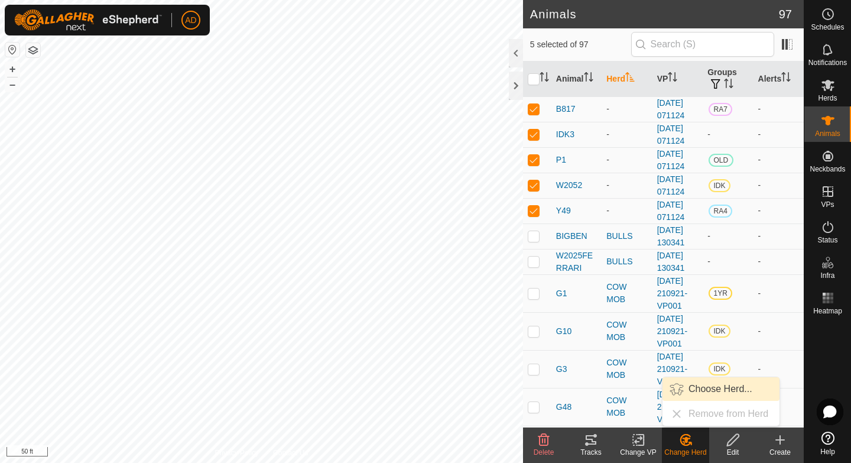
click at [705, 390] on link "Choose Herd..." at bounding box center [721, 389] width 117 height 24
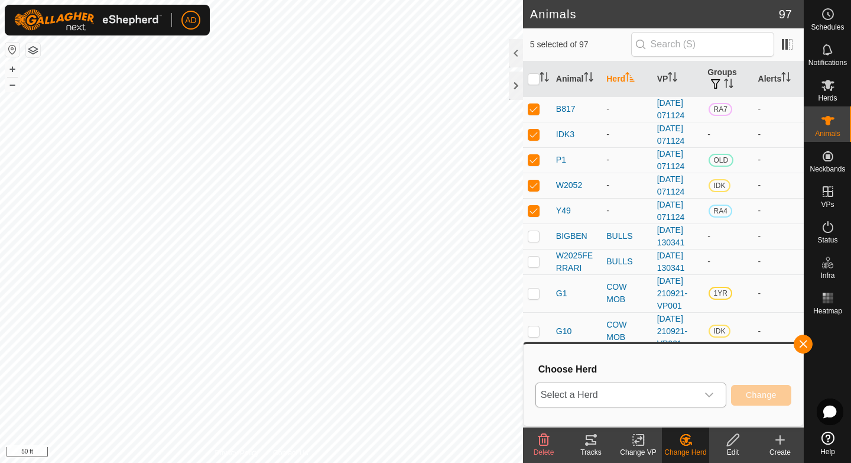
click at [641, 387] on span "Select a Herd" at bounding box center [616, 395] width 161 height 24
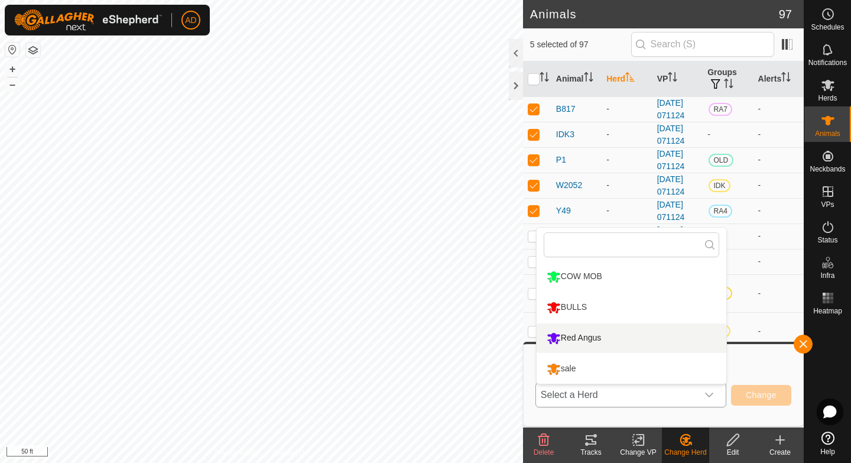
click at [634, 331] on li "Red Angus" at bounding box center [632, 338] width 190 height 30
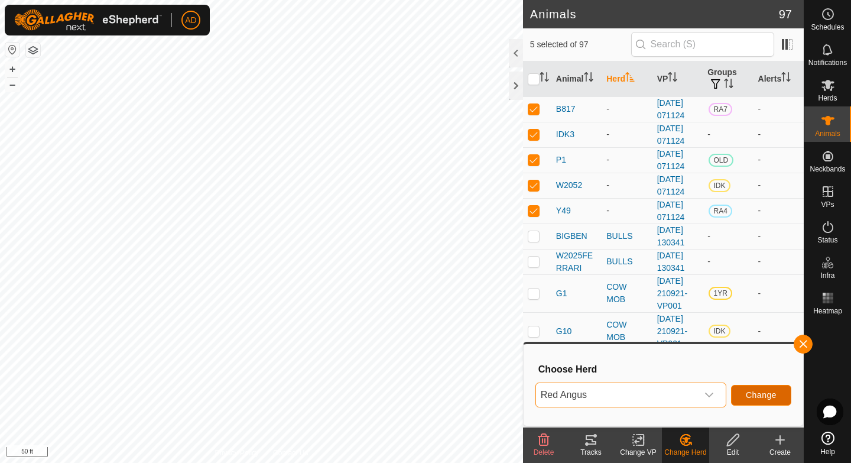
click at [750, 396] on span "Change" at bounding box center [761, 394] width 31 height 9
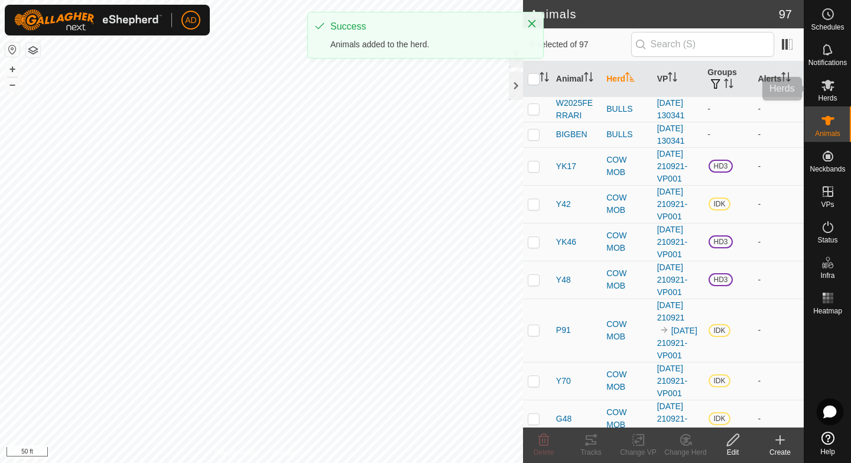
click at [831, 98] on span "Herds" at bounding box center [827, 98] width 19 height 7
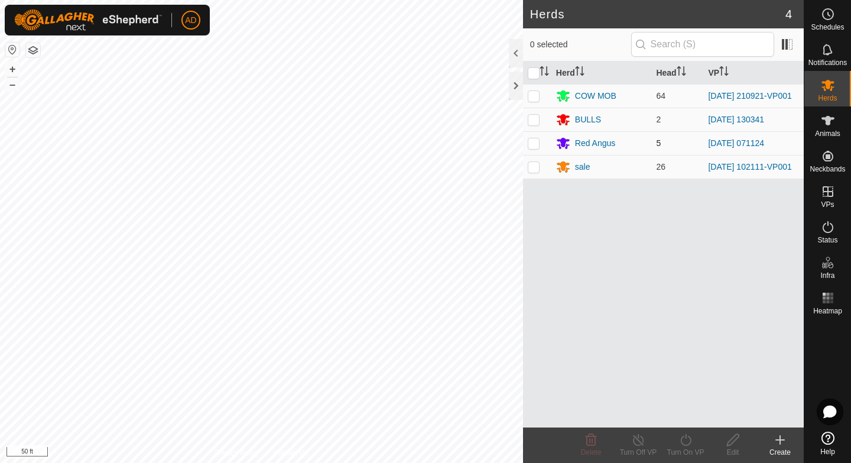
click at [537, 150] on td at bounding box center [537, 143] width 28 height 24
click at [696, 451] on div "Turn On VP" at bounding box center [685, 452] width 47 height 11
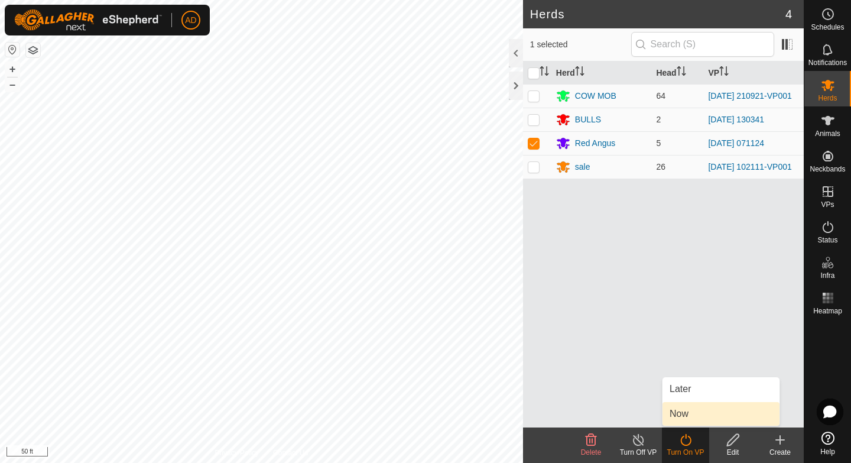
click at [695, 411] on link "Now" at bounding box center [721, 414] width 117 height 24
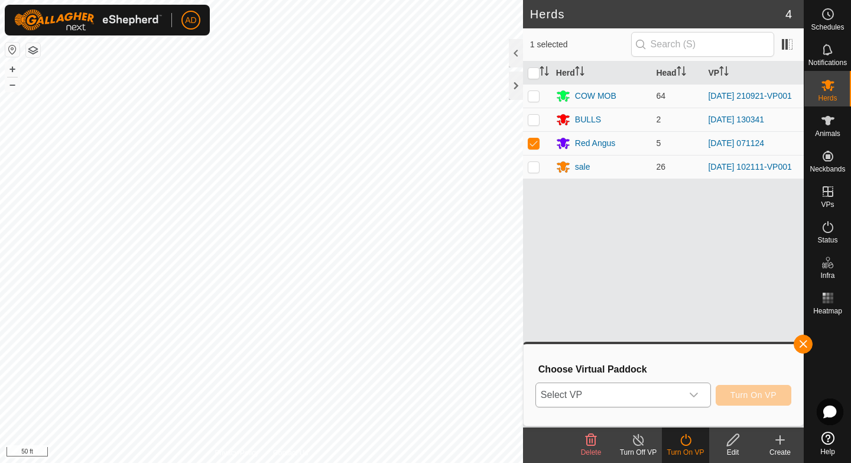
click at [663, 395] on span "Select VP" at bounding box center [609, 395] width 146 height 24
click at [622, 391] on span "Select VP" at bounding box center [609, 395] width 146 height 24
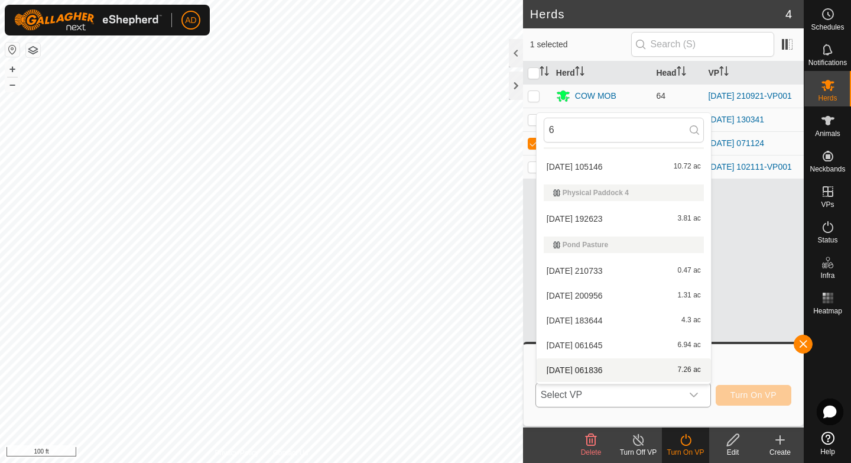
scroll to position [1105, 0]
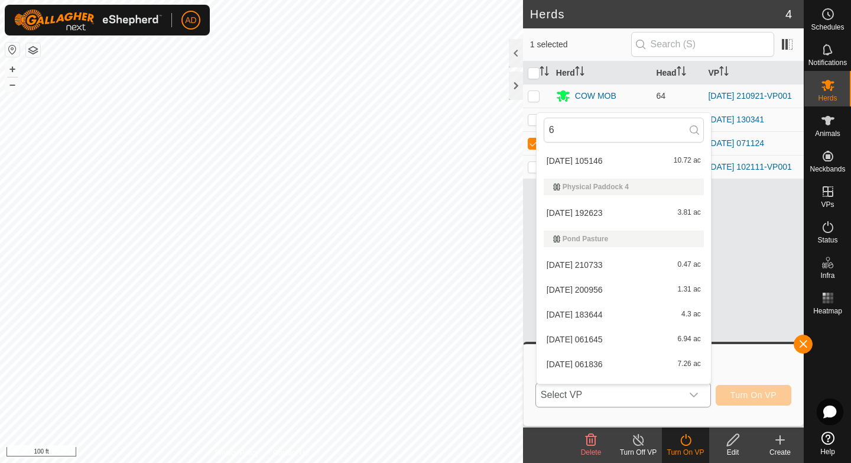
click at [611, 214] on li "[DATE] 192623 3.81 ac" at bounding box center [624, 213] width 174 height 24
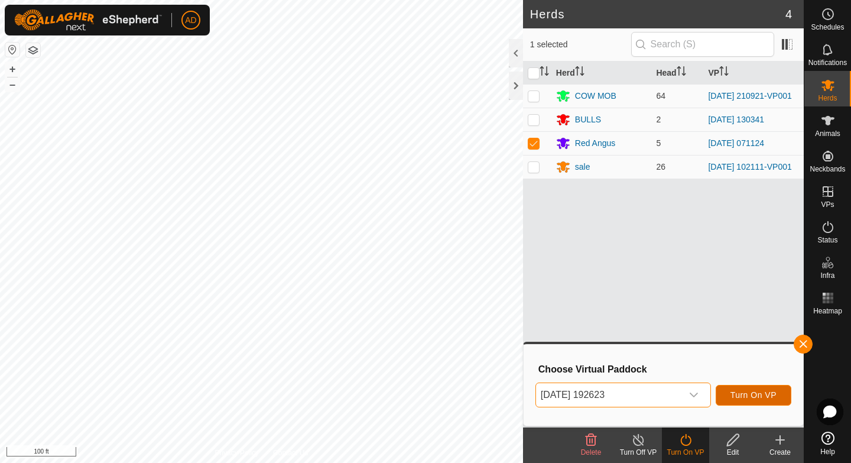
click at [747, 385] on button "Turn On VP" at bounding box center [754, 395] width 76 height 21
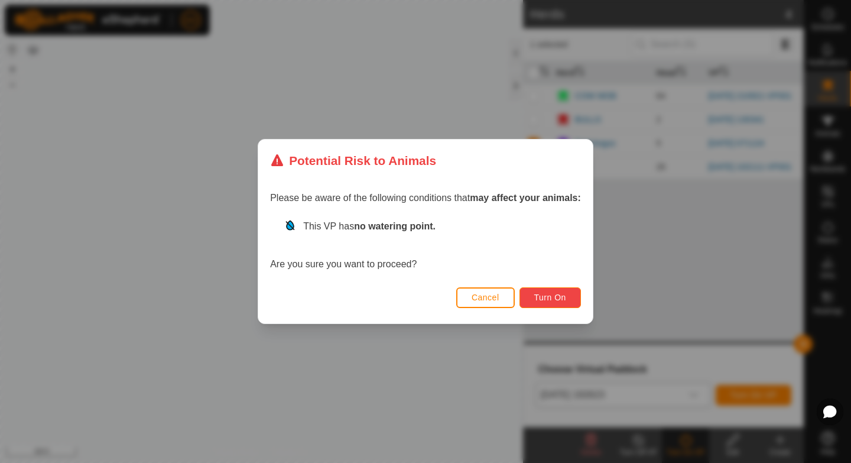
click at [562, 301] on span "Turn On" at bounding box center [550, 297] width 32 height 9
